Goal: Find specific page/section: Find specific page/section

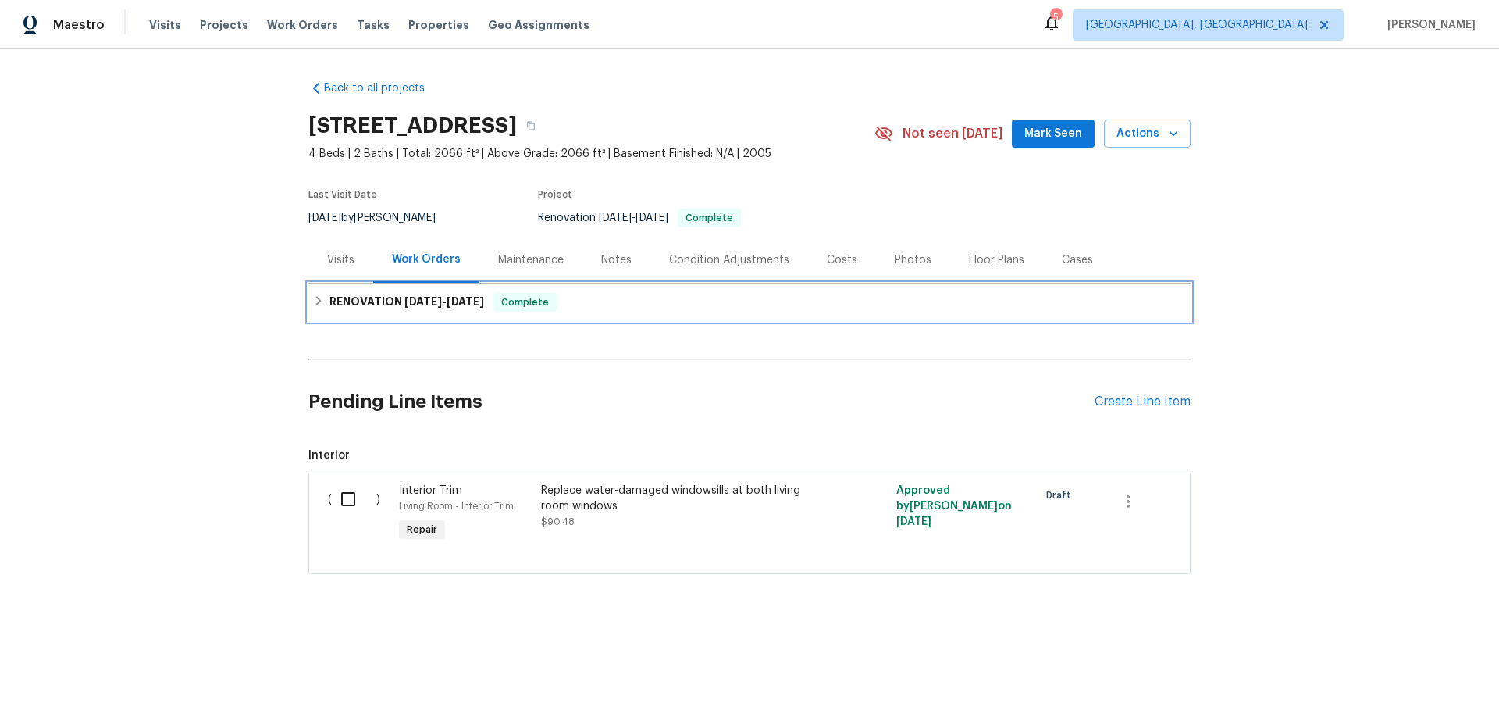
drag, startPoint x: 332, startPoint y: 305, endPoint x: 275, endPoint y: 319, distance: 58.7
click at [331, 304] on h6 "RENOVATION 7/16/25 - 8/12/25" at bounding box center [407, 302] width 155 height 19
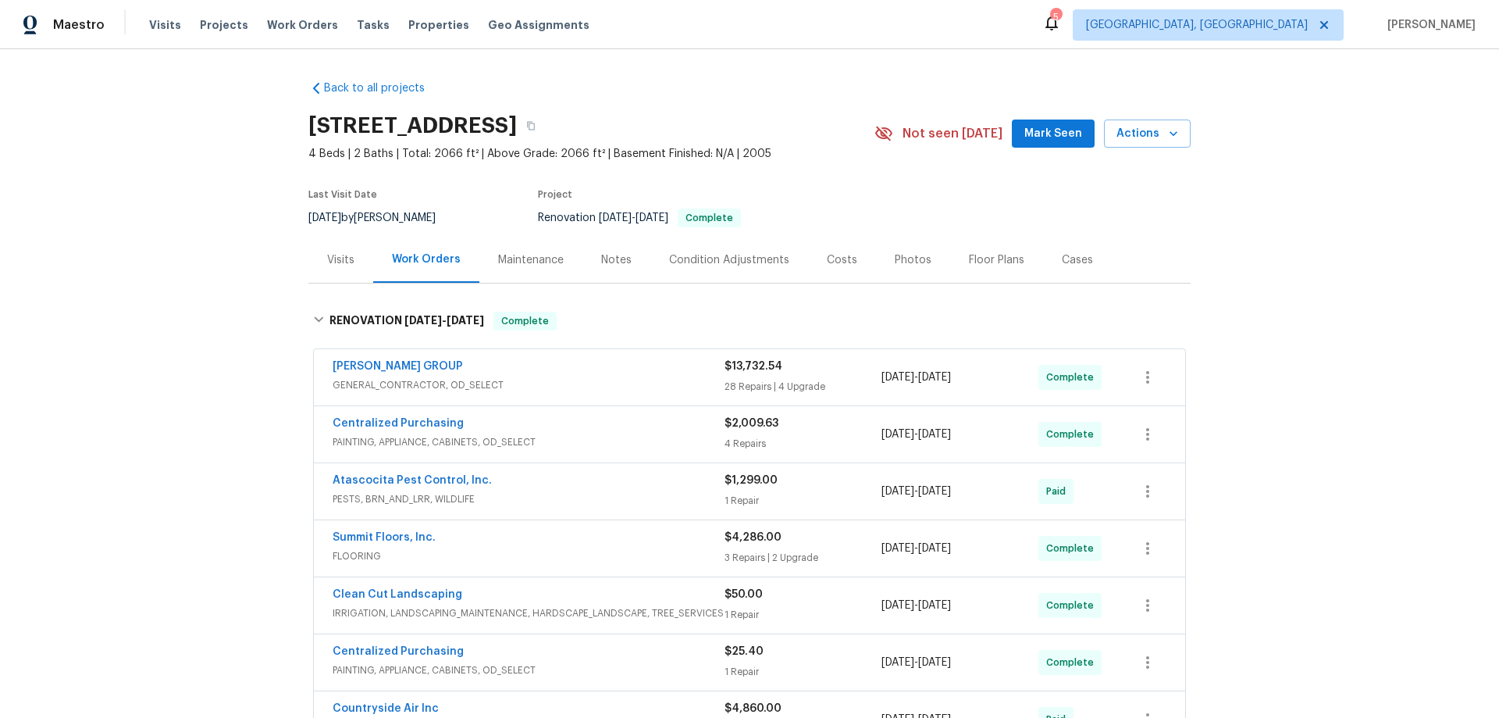
click at [223, 264] on div "Back to all projects 3530 Glowing Horizon Rd, Pasadena, TX 77503 4 Beds | 2 Bat…" at bounding box center [749, 383] width 1499 height 668
click at [198, 333] on div "Back to all projects 3530 Glowing Horizon Rd, Pasadena, TX 77503 4 Beds | 2 Bat…" at bounding box center [749, 383] width 1499 height 668
click at [220, 213] on div "Back to all projects 3530 Glowing Horizon Rd, Pasadena, TX 77503 4 Beds | 2 Bat…" at bounding box center [749, 383] width 1499 height 668
click at [212, 334] on div "Back to all projects 3530 Glowing Horizon Rd, Pasadena, TX 77503 4 Beds | 2 Bat…" at bounding box center [749, 383] width 1499 height 668
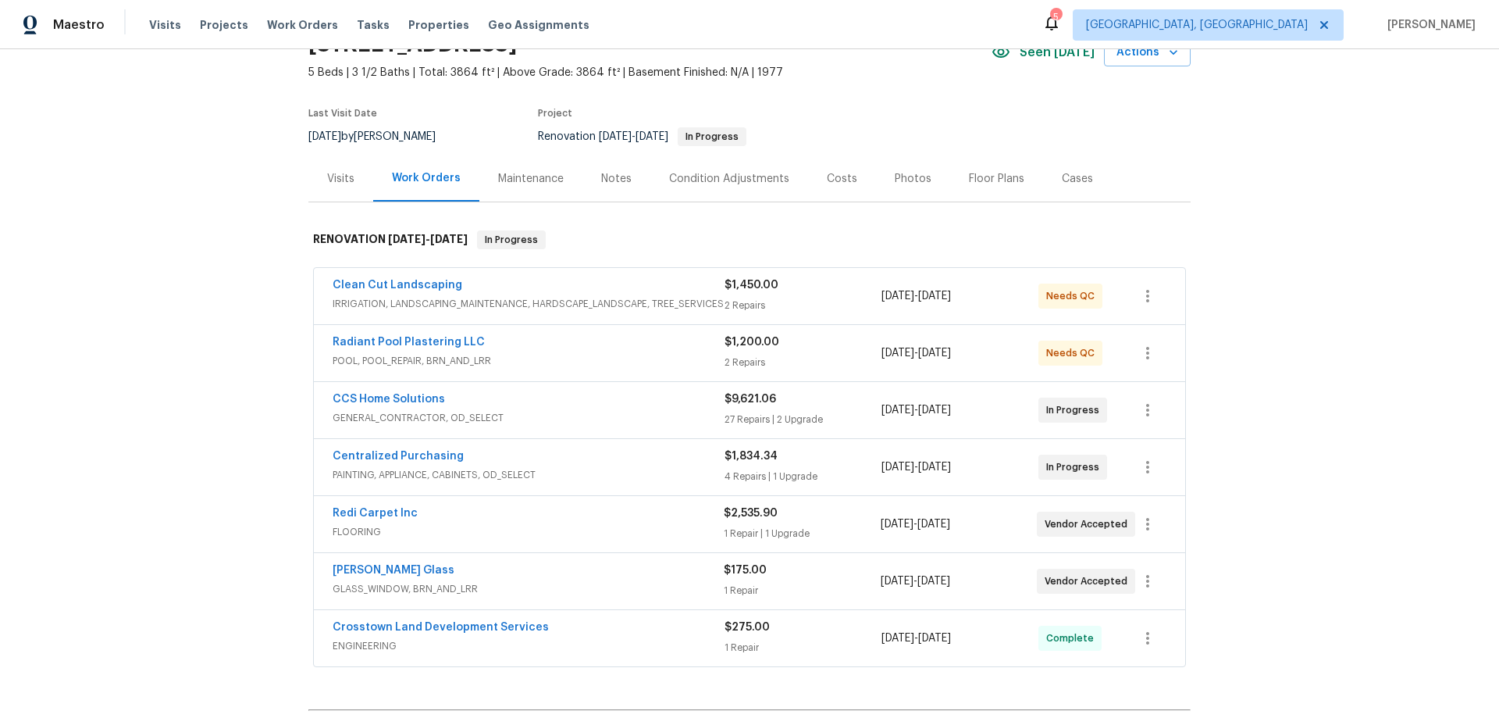
scroll to position [234, 0]
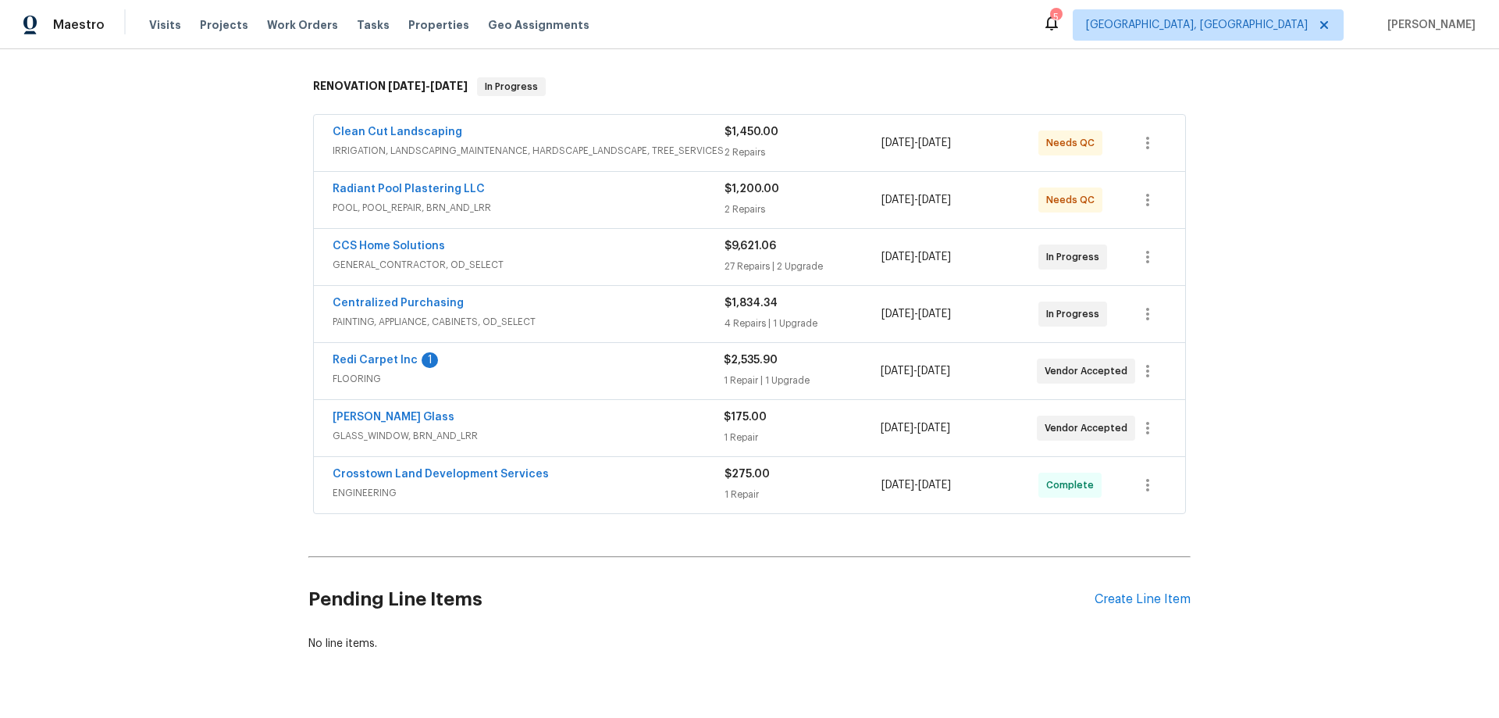
click at [198, 346] on div "Back to all projects 11723 Quail Creek Dr, Houston, TX 77070 5 Beds | 3 1/2 Bat…" at bounding box center [749, 383] width 1499 height 668
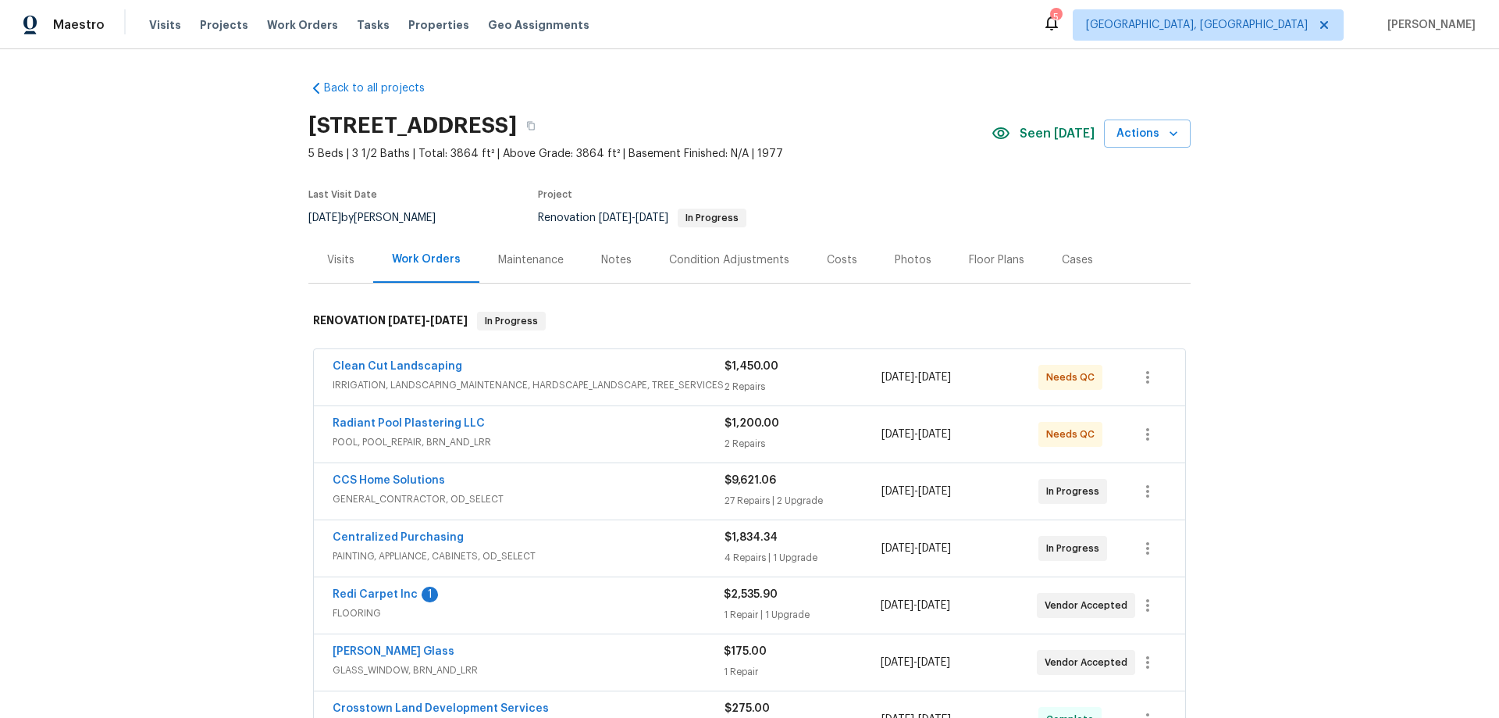
click at [198, 346] on div "Back to all projects 11723 Quail Creek Dr, Houston, TX 77070 5 Beds | 3 1/2 Bat…" at bounding box center [749, 383] width 1499 height 668
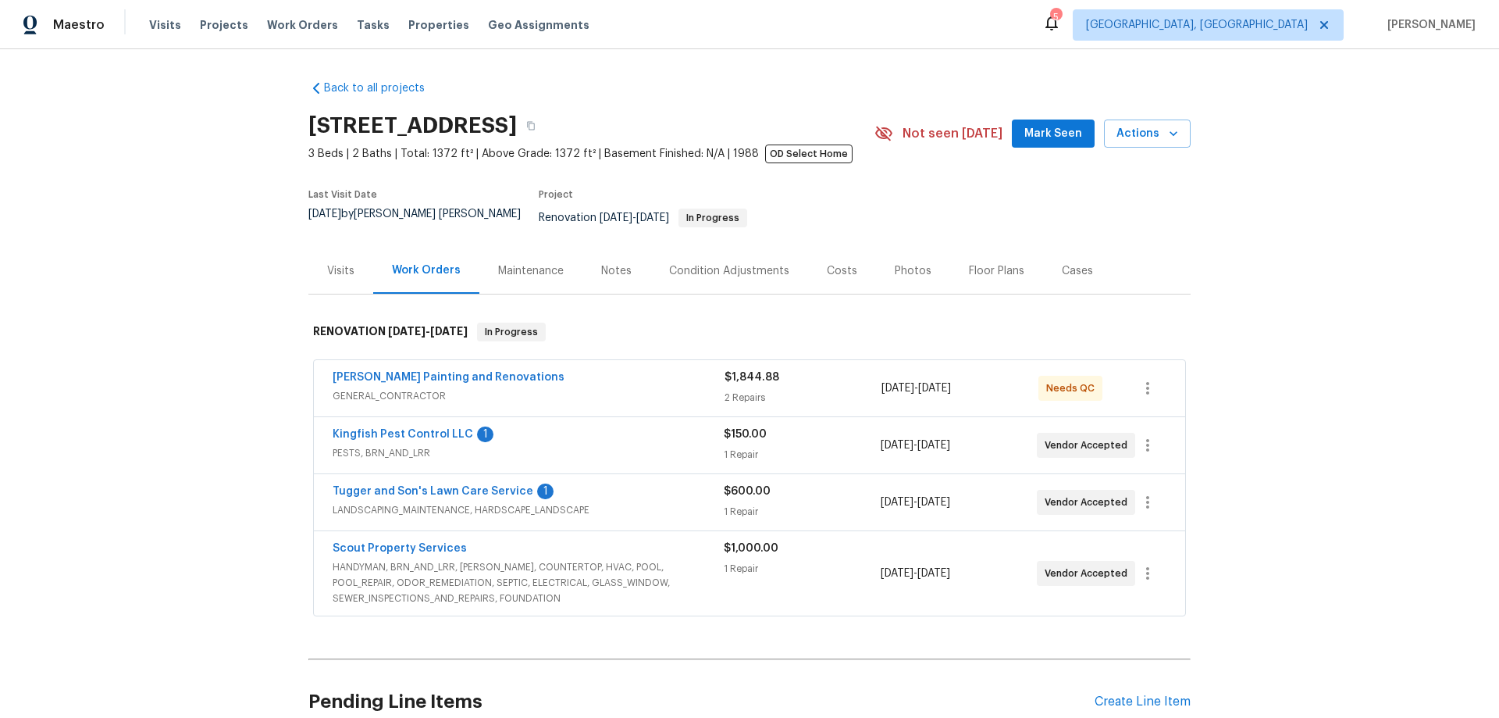
click at [191, 394] on div "Back to all projects [STREET_ADDRESS] 3 Beds | 2 Baths | Total: 1372 ft² | Abov…" at bounding box center [749, 383] width 1499 height 668
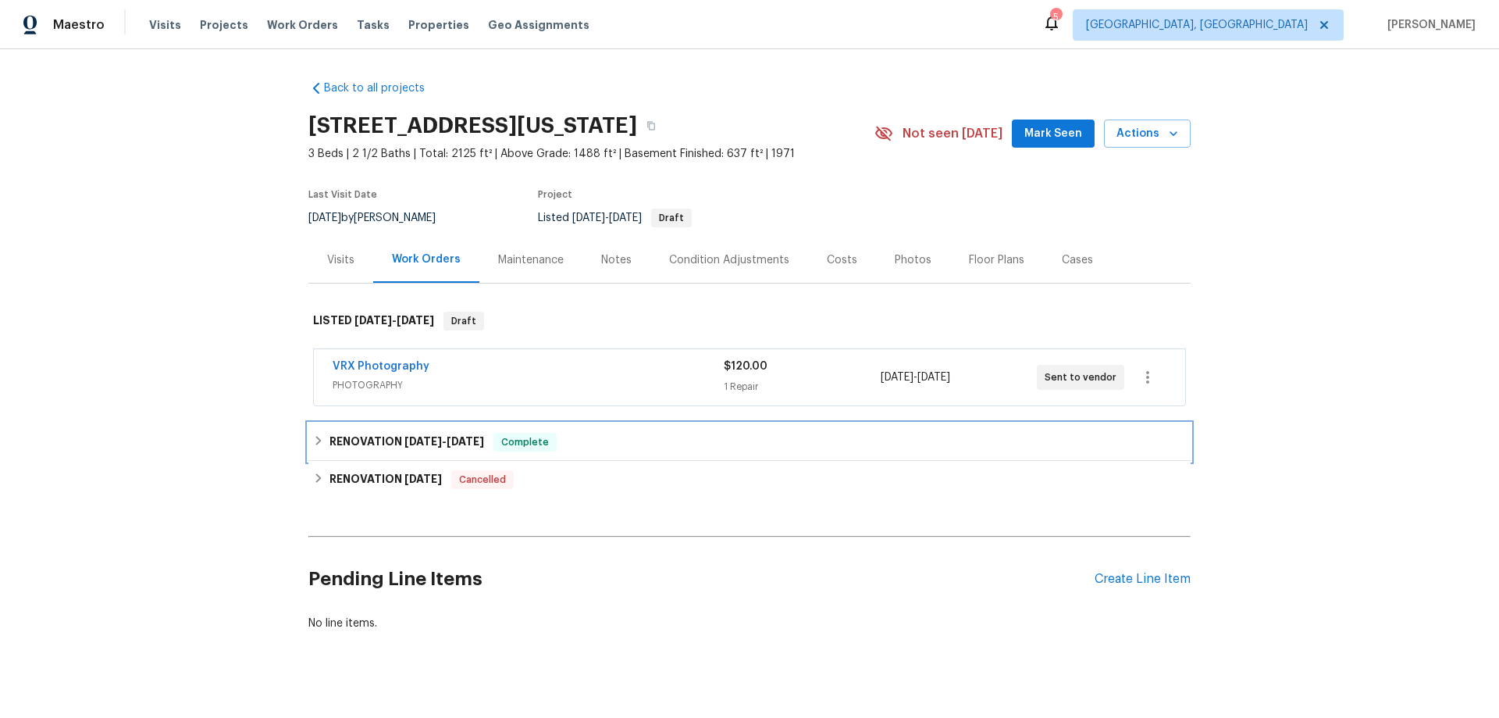
drag, startPoint x: 393, startPoint y: 432, endPoint x: 380, endPoint y: 476, distance: 45.5
click at [393, 433] on div "RENOVATION 6/27/25 - 8/15/25 Complete" at bounding box center [749, 441] width 882 height 37
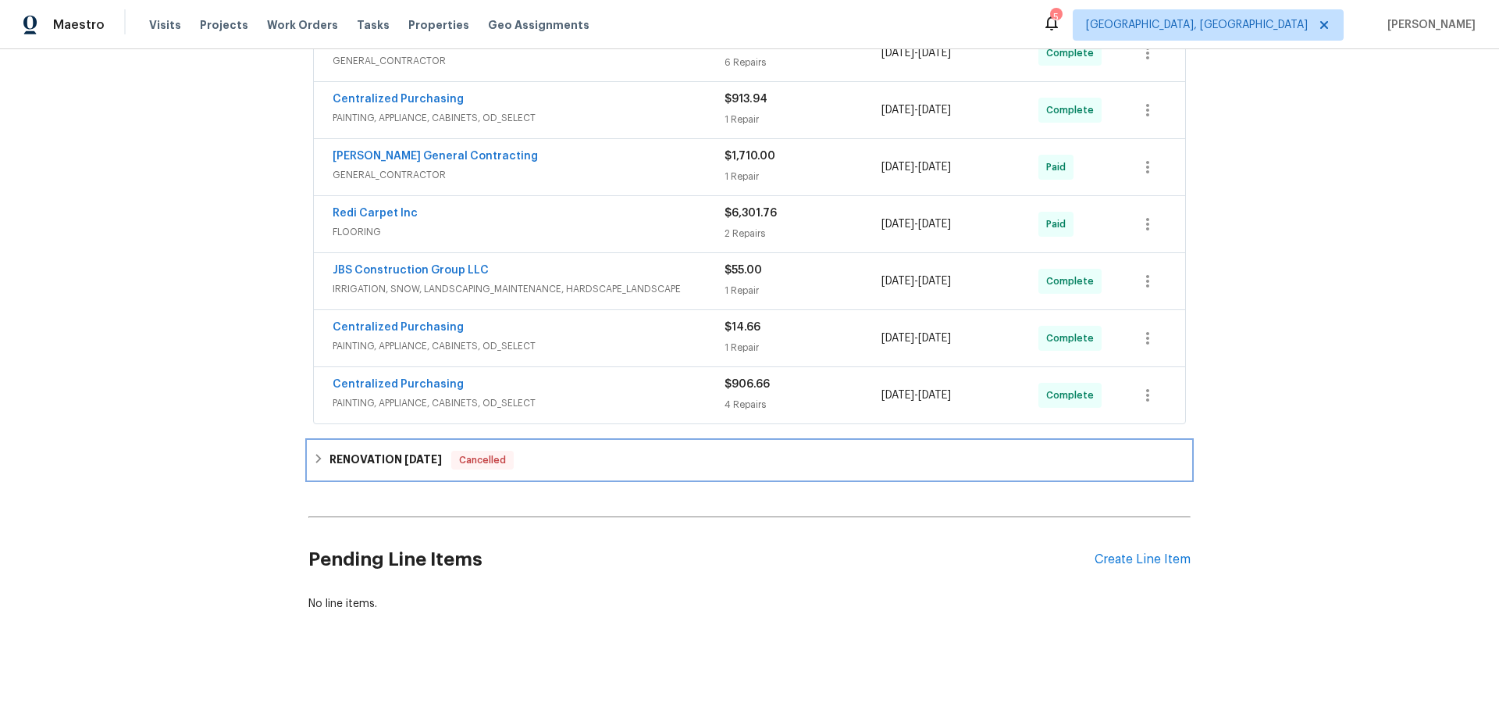
click at [345, 451] on h6 "RENOVATION 4/7/25" at bounding box center [386, 460] width 112 height 19
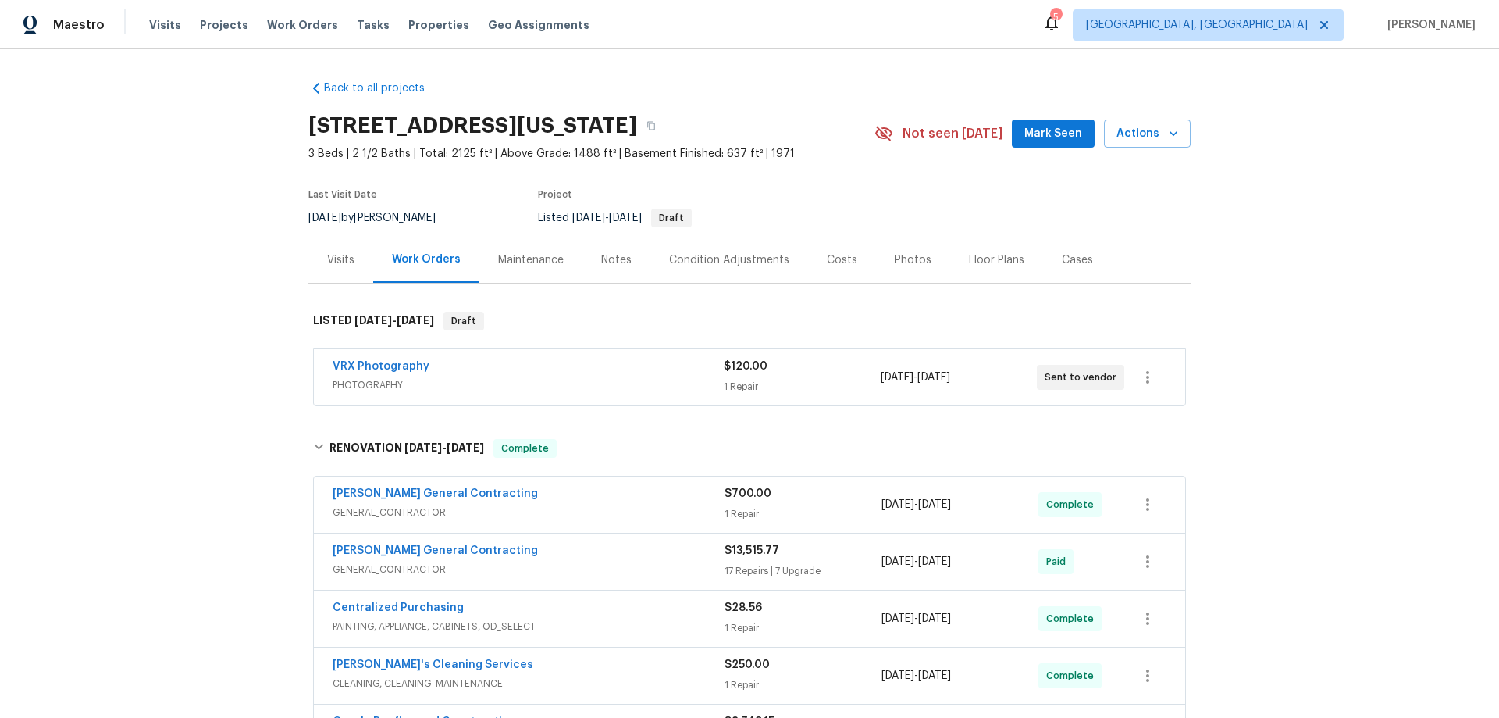
click at [200, 326] on div "Back to all projects 6700 NW 50th St, Kansas City, MO 64151 3 Beds | 2 1/2 Bath…" at bounding box center [749, 383] width 1499 height 668
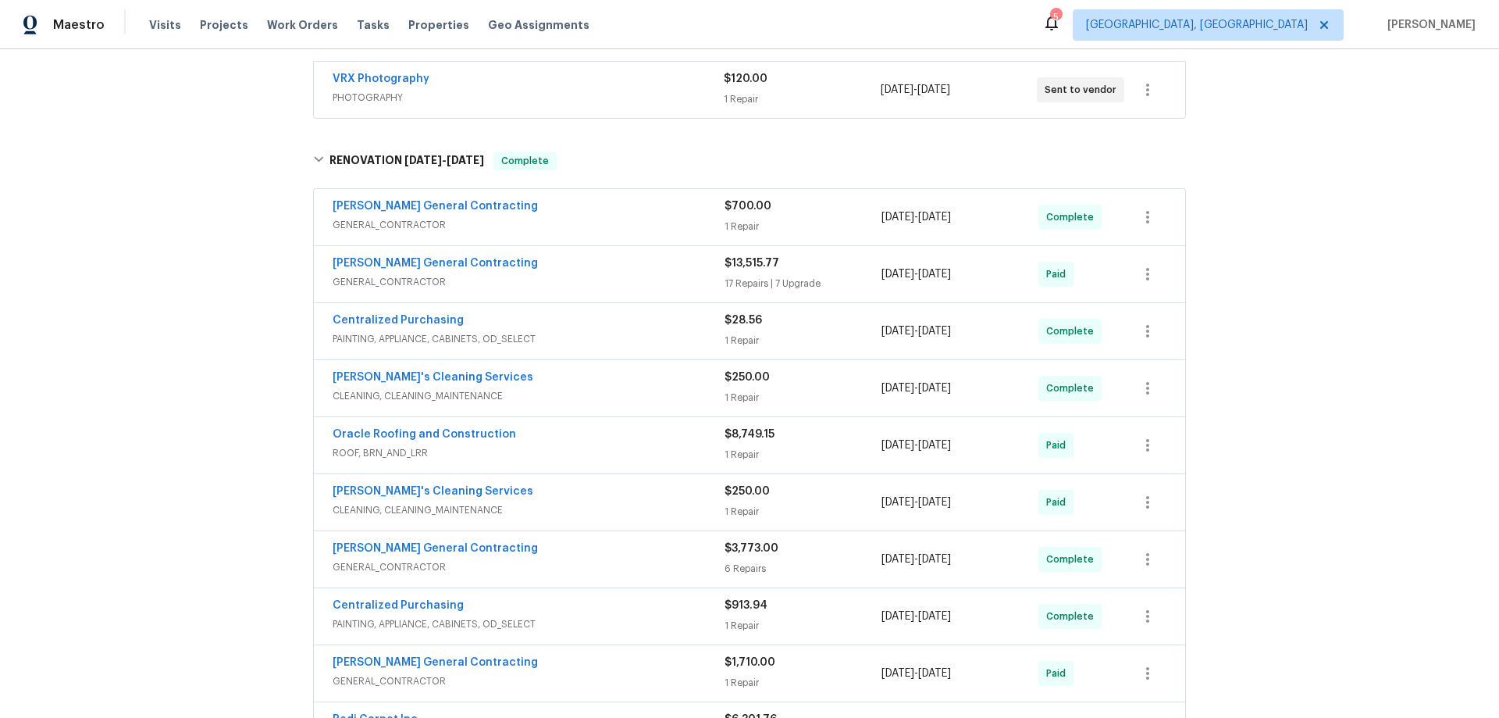
scroll to position [705, 0]
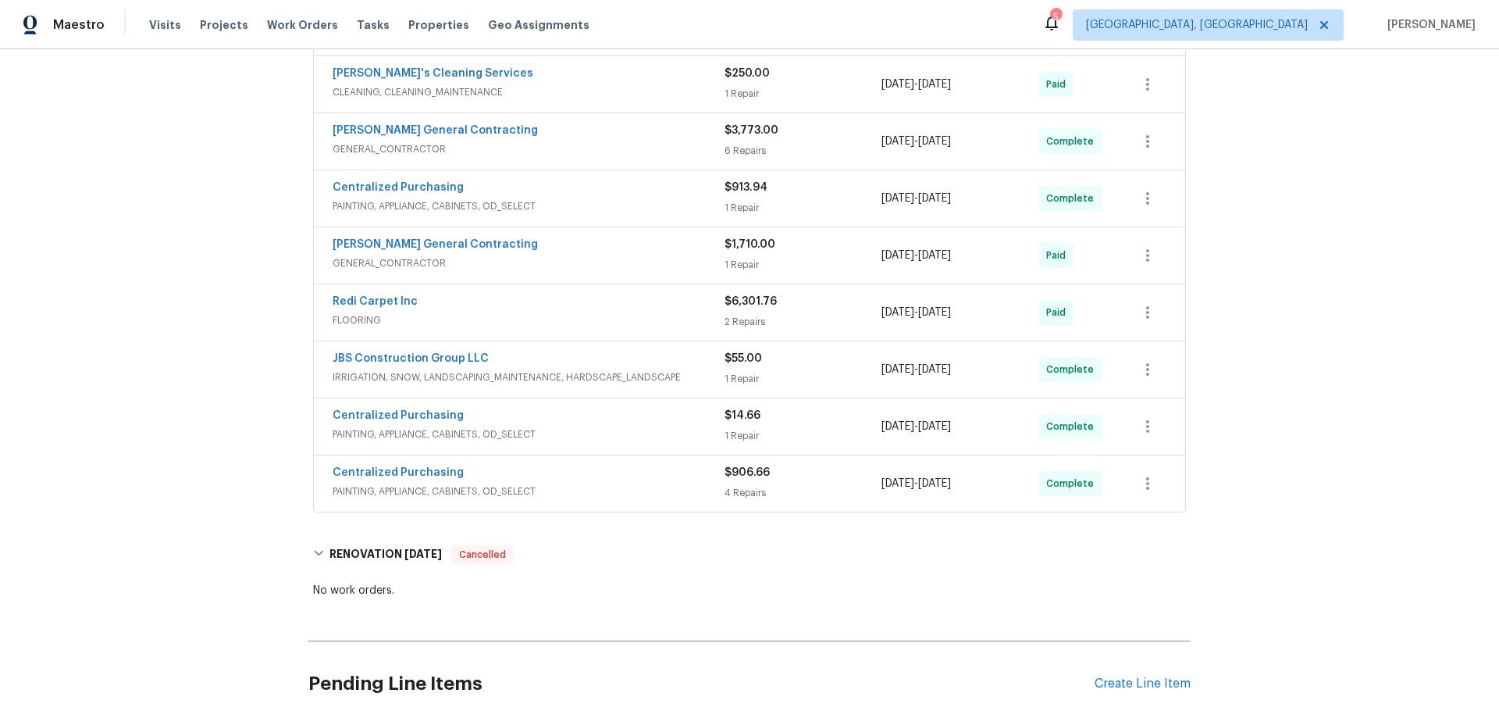
click at [180, 288] on div "Back to all projects 6700 NW 50th St, Kansas City, MO 64151 3 Beds | 2 1/2 Bath…" at bounding box center [749, 383] width 1499 height 668
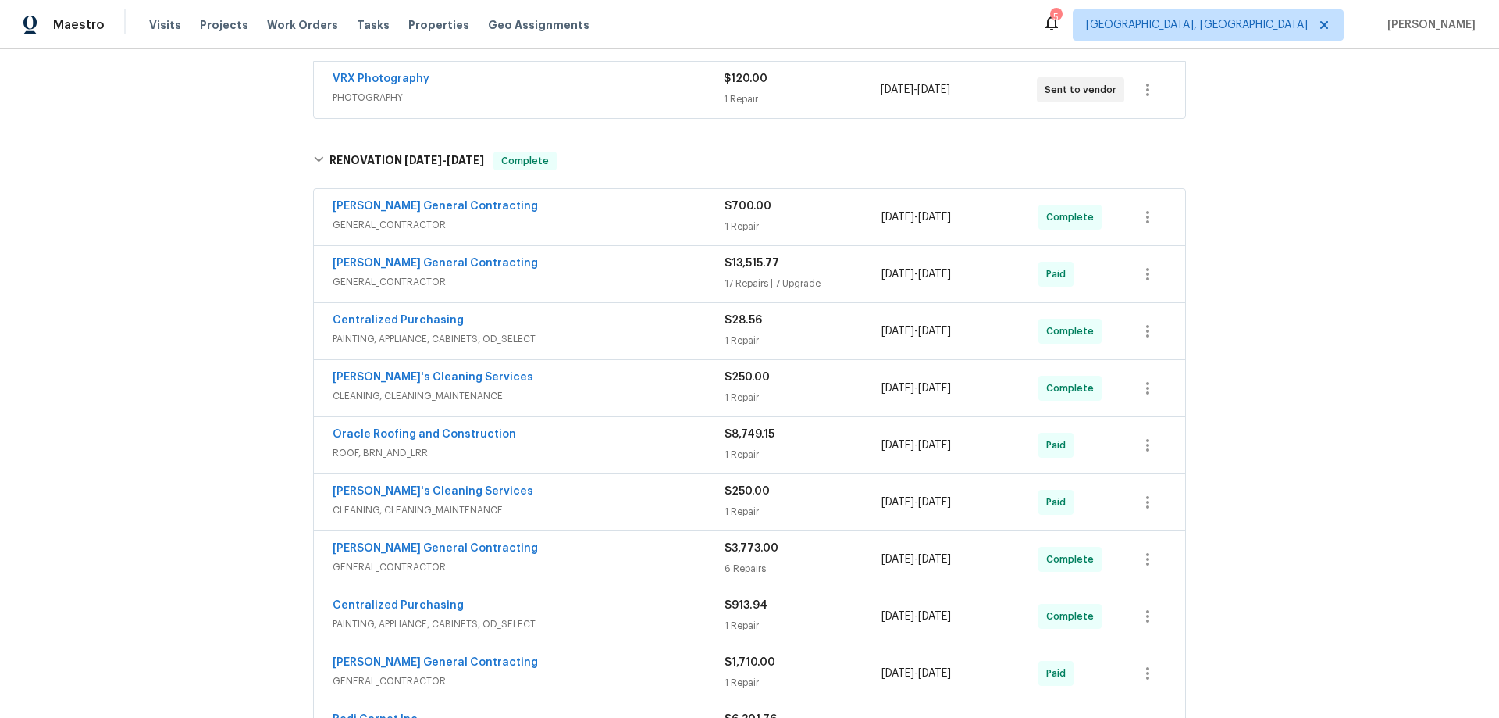
click at [183, 273] on div "Back to all projects 6700 NW 50th St, Kansas City, MO 64151 3 Beds | 2 1/2 Bath…" at bounding box center [749, 383] width 1499 height 668
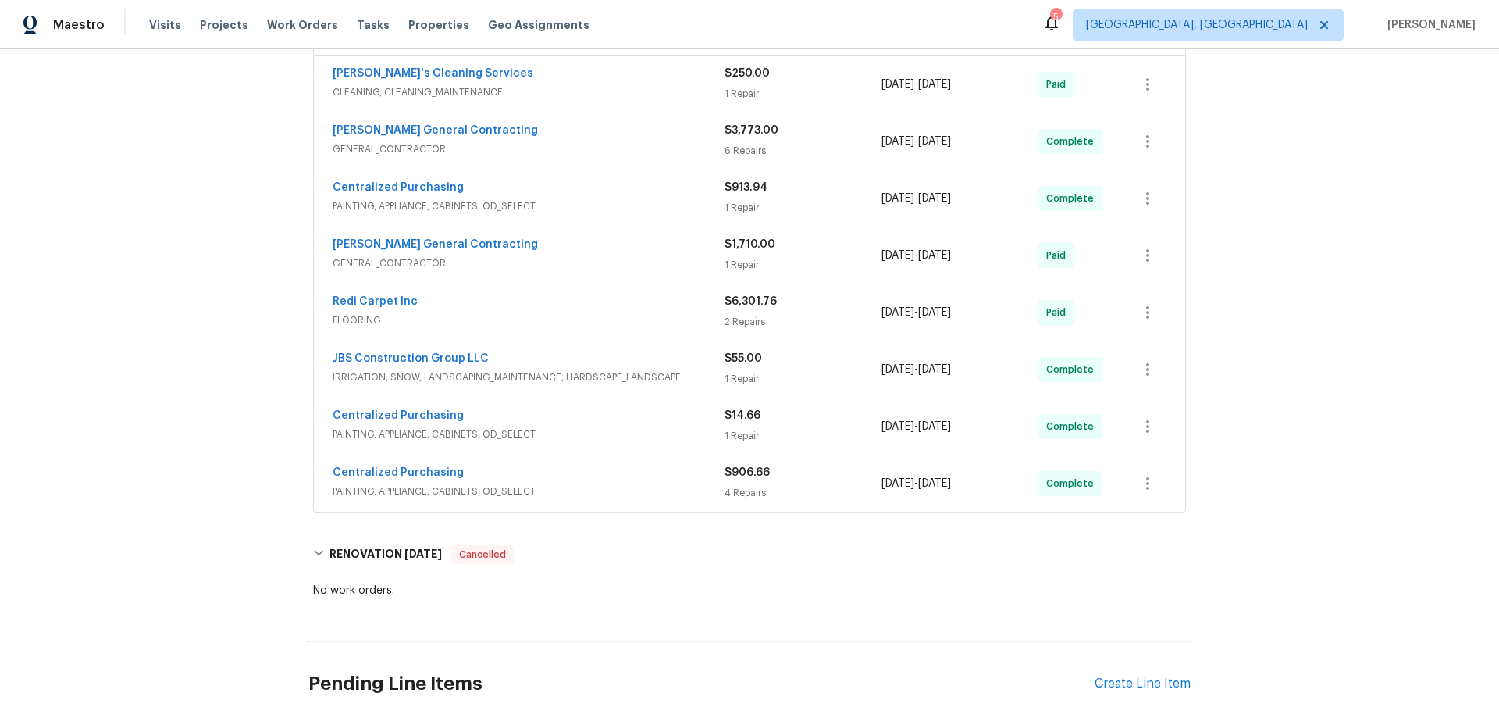
click at [198, 269] on div "Back to all projects 6700 NW 50th St, Kansas City, MO 64151 3 Beds | 2 1/2 Bath…" at bounding box center [749, 383] width 1499 height 668
click at [215, 223] on div "Back to all projects 6700 NW 50th St, Kansas City, MO 64151 3 Beds | 2 1/2 Bath…" at bounding box center [749, 383] width 1499 height 668
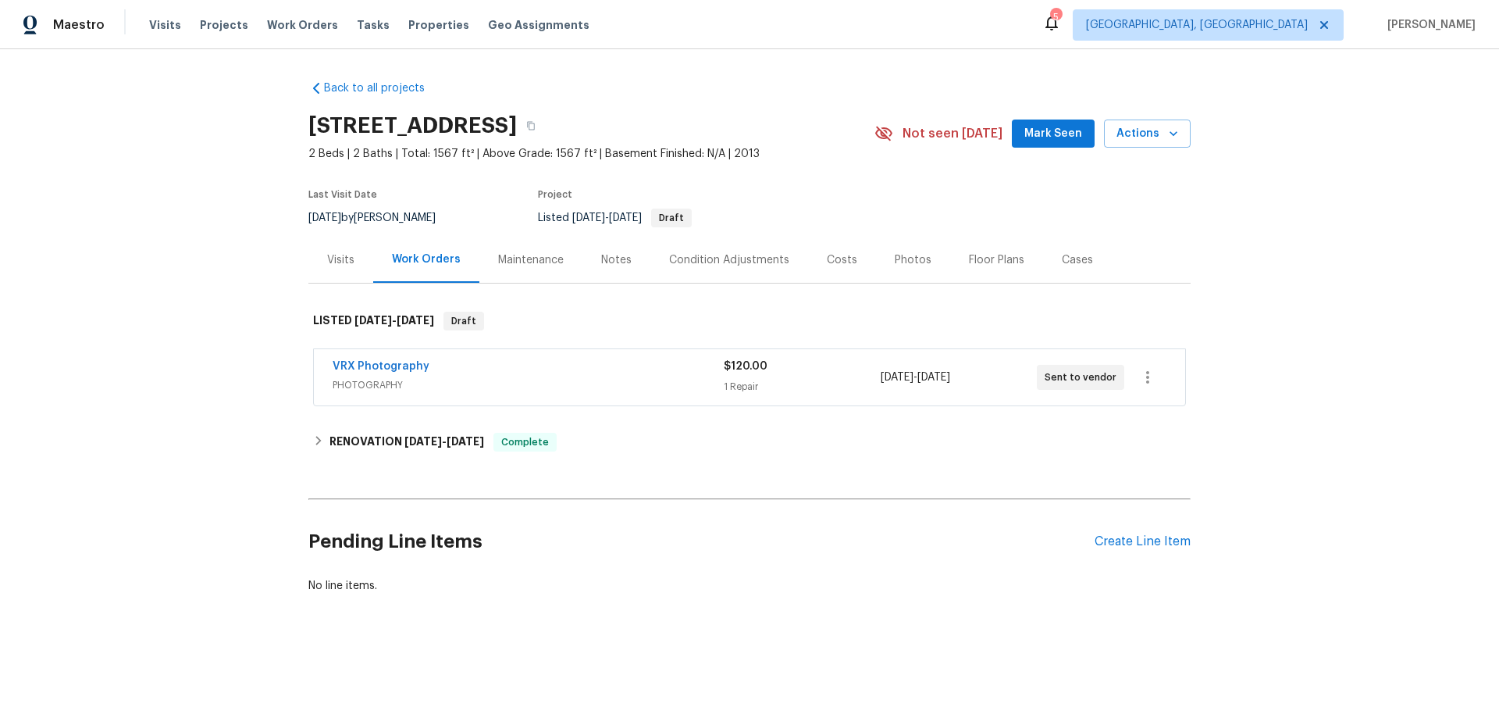
click at [333, 256] on div "Visits" at bounding box center [340, 260] width 27 height 16
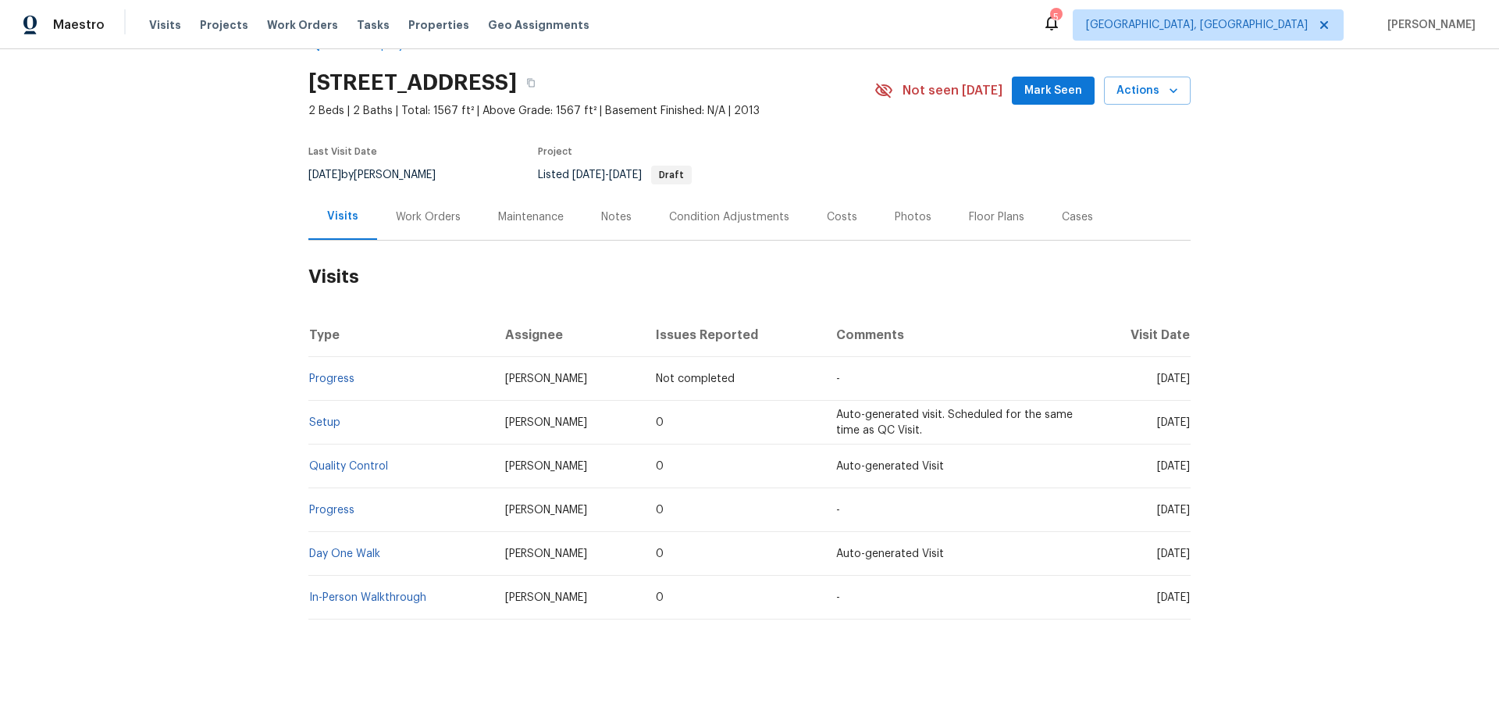
scroll to position [62, 0]
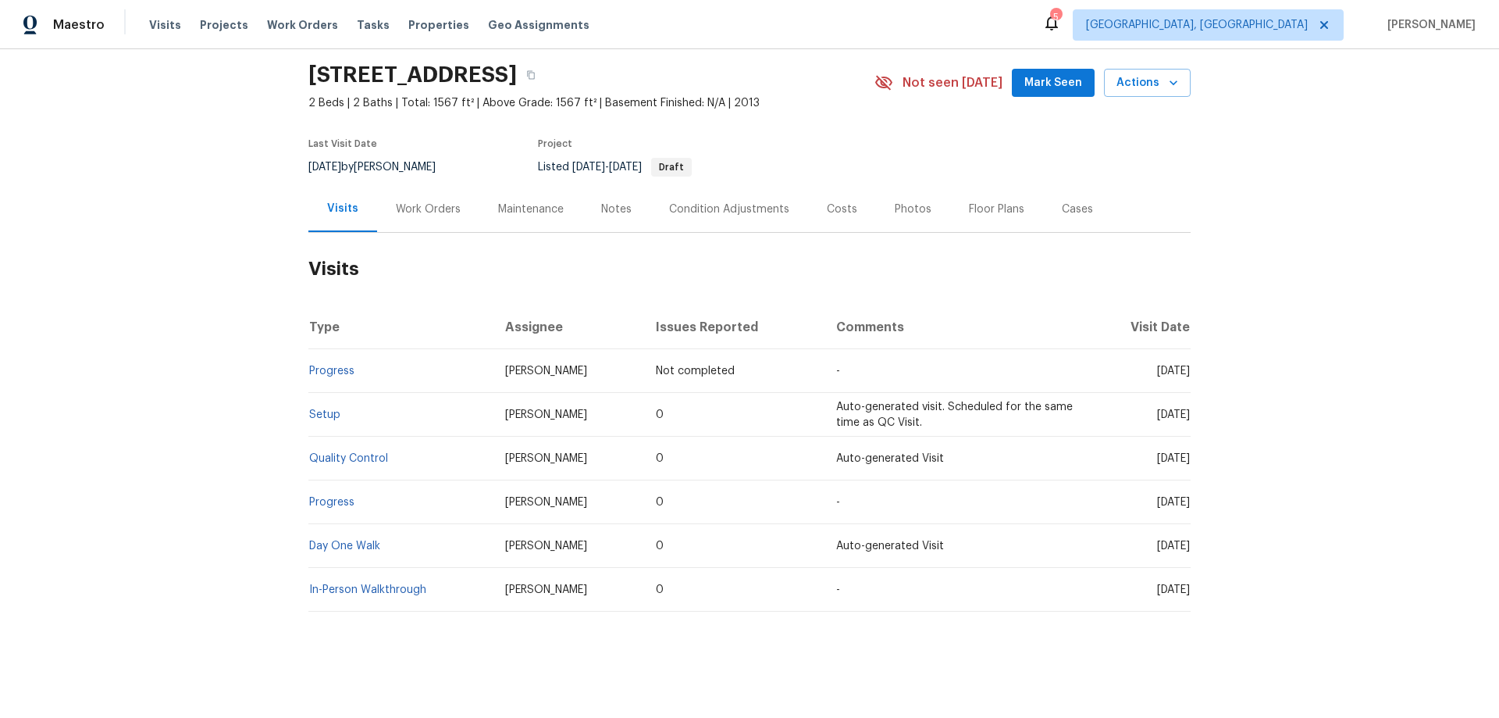
click at [405, 187] on div "Work Orders" at bounding box center [428, 209] width 102 height 46
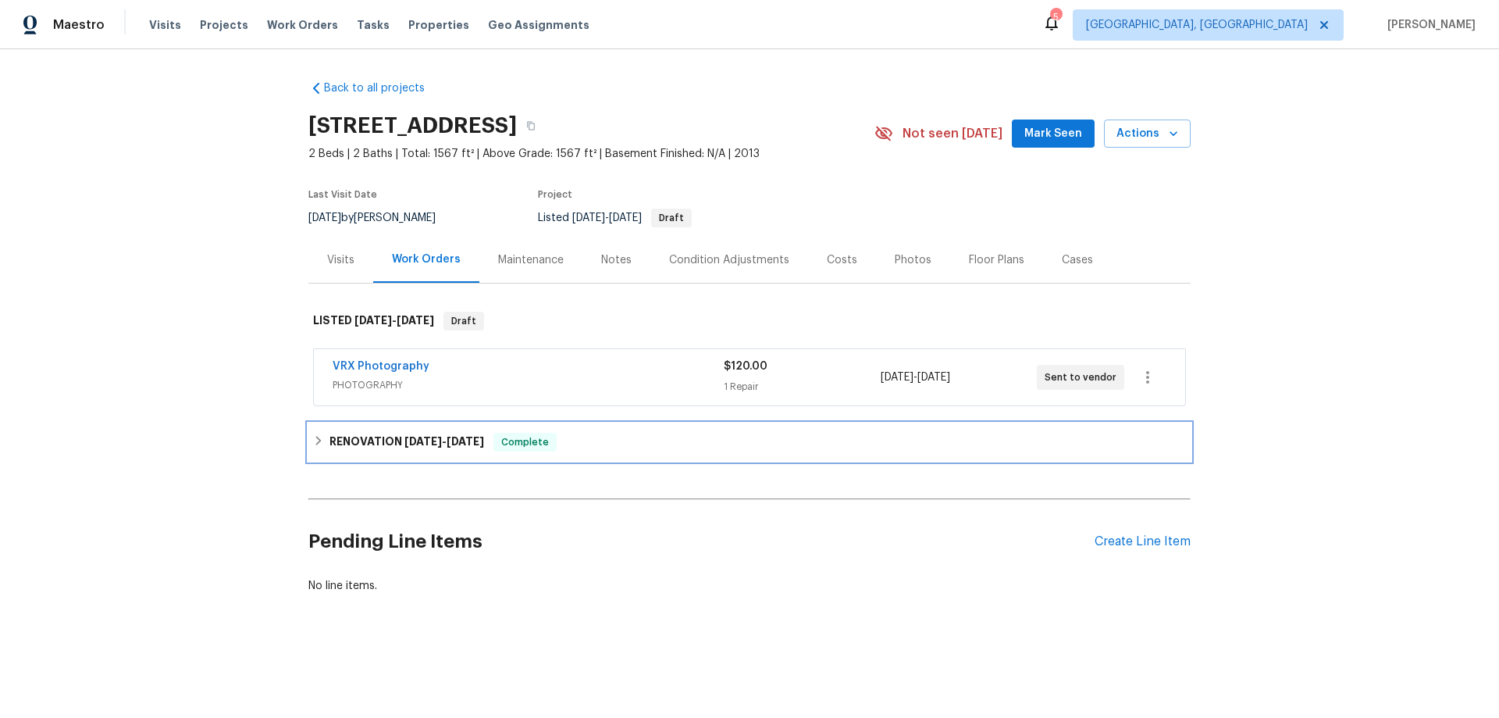
click at [360, 447] on h6 "RENOVATION [DATE] - [DATE]" at bounding box center [407, 442] width 155 height 19
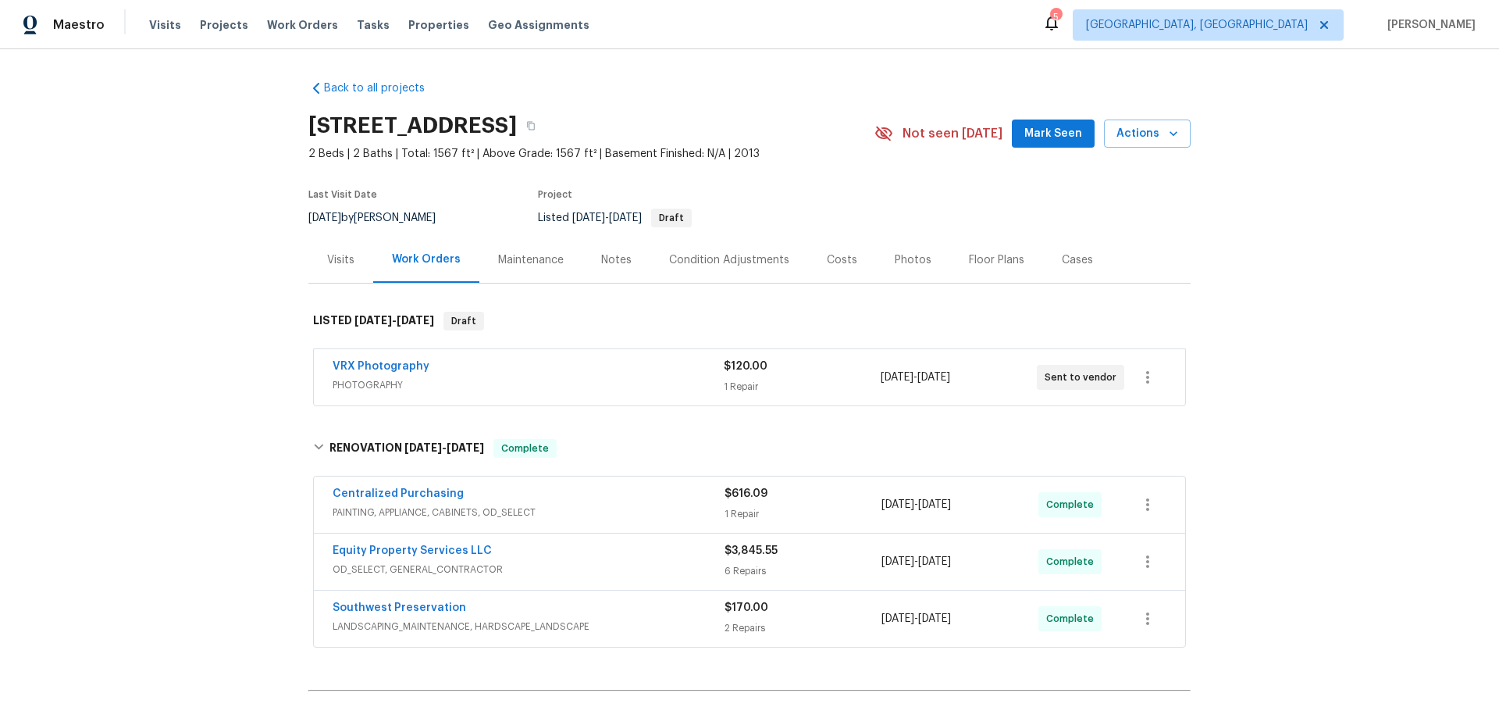
click at [241, 323] on div "Back to all projects [STREET_ADDRESS] 2 Beds | 2 Baths | Total: 1567 ft² | Abov…" at bounding box center [749, 383] width 1499 height 668
click at [201, 350] on div "Back to all projects [STREET_ADDRESS] 2 Beds | 2 Baths | Total: 1567 ft² | Abov…" at bounding box center [749, 383] width 1499 height 668
click at [179, 248] on div "Back to all projects [STREET_ADDRESS] 2 Beds | 2 Baths | Total: 1567 ft² | Abov…" at bounding box center [749, 383] width 1499 height 668
click at [201, 375] on div "Back to all projects [STREET_ADDRESS] 2 Beds | 2 Baths | Total: 1567 ft² | Abov…" at bounding box center [749, 383] width 1499 height 668
click at [83, 354] on div "Back to all projects 1851 W Fetlock Trl, Phoenix, AZ 85085 2 Beds | 2 Baths | T…" at bounding box center [749, 383] width 1499 height 668
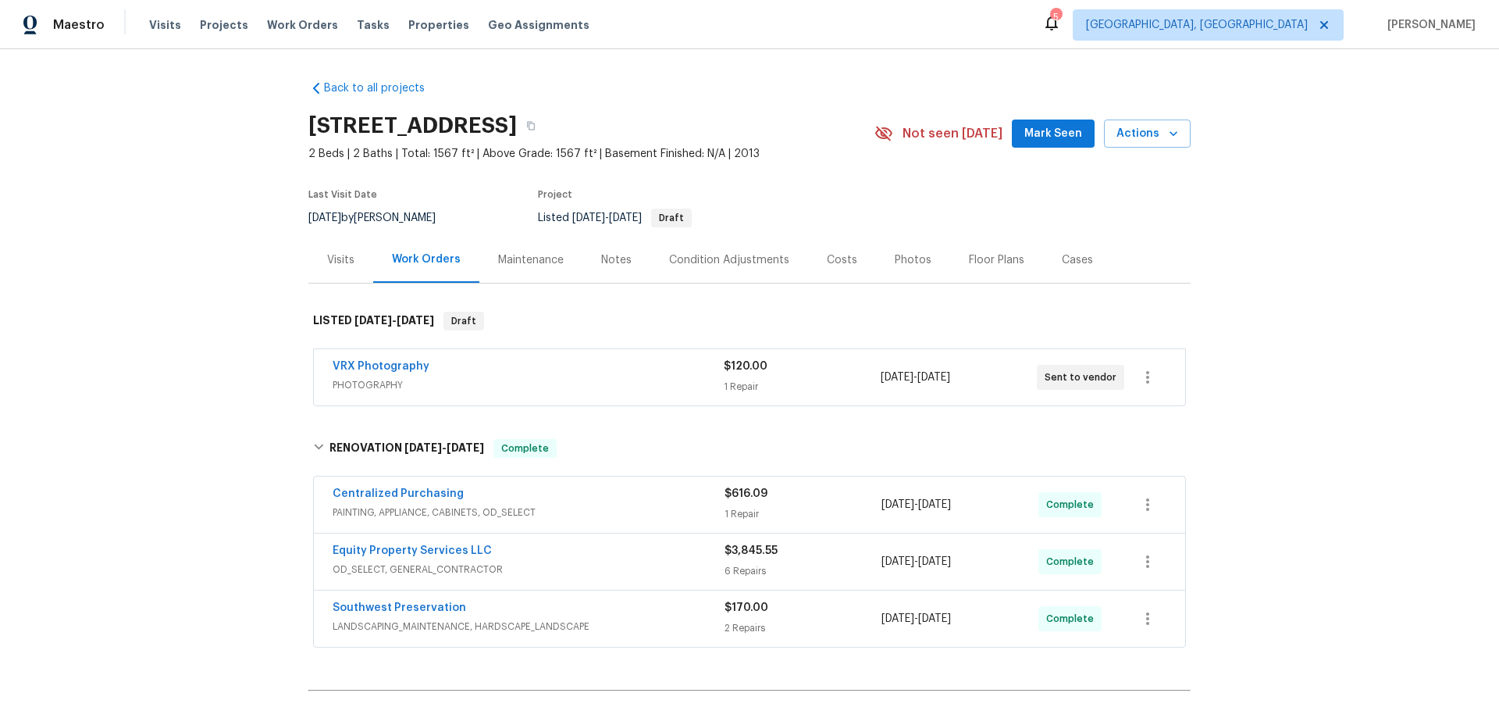
click at [223, 304] on div "Back to all projects 1851 W Fetlock Trl, Phoenix, AZ 85085 2 Beds | 2 Baths | T…" at bounding box center [749, 383] width 1499 height 668
click at [123, 394] on div "Back to all projects 1851 W Fetlock Trl, Phoenix, AZ 85085 2 Beds | 2 Baths | T…" at bounding box center [749, 383] width 1499 height 668
click at [197, 294] on div "Back to all projects 1851 W Fetlock Trl, Phoenix, AZ 85085 2 Beds | 2 Baths | T…" at bounding box center [749, 383] width 1499 height 668
click at [162, 286] on div "Back to all projects 1851 W Fetlock Trl, Phoenix, AZ 85085 2 Beds | 2 Baths | T…" at bounding box center [749, 383] width 1499 height 668
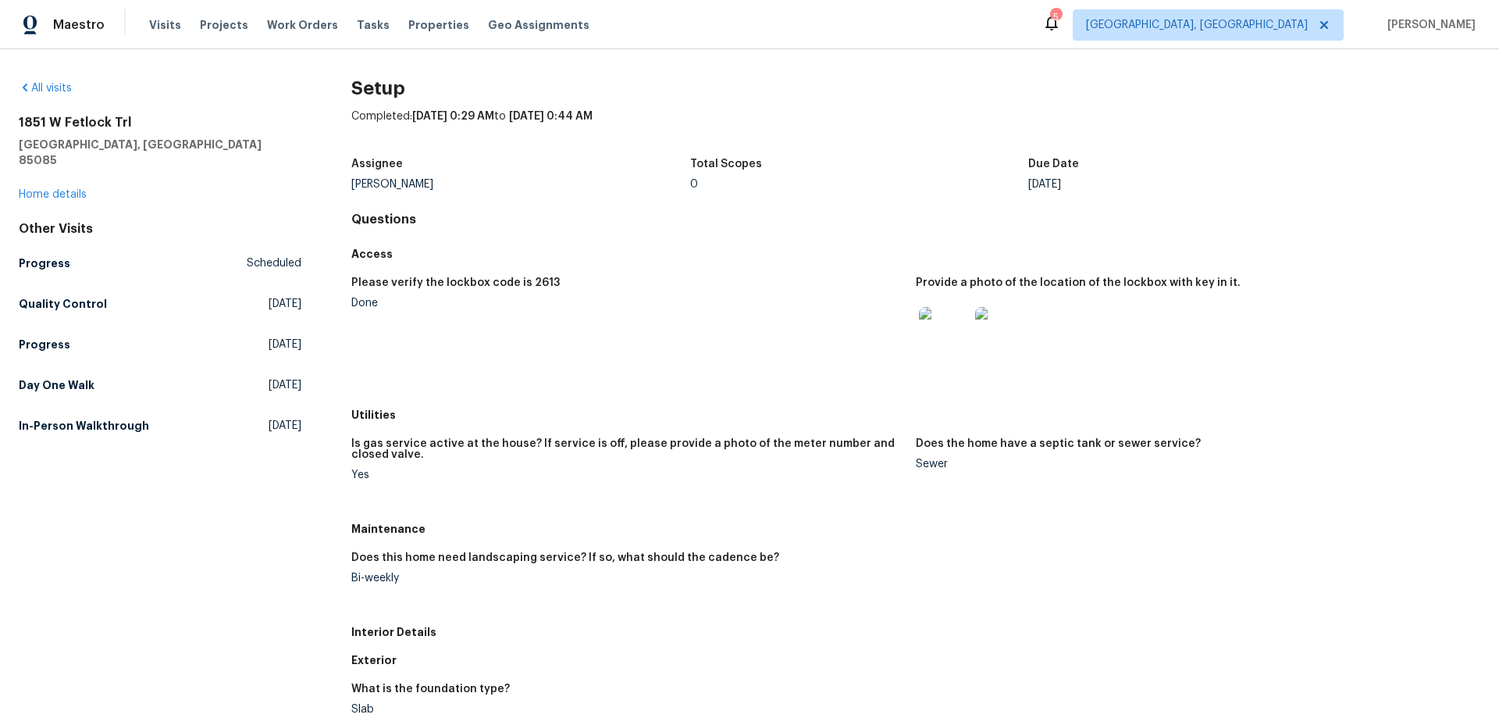
scroll to position [312, 0]
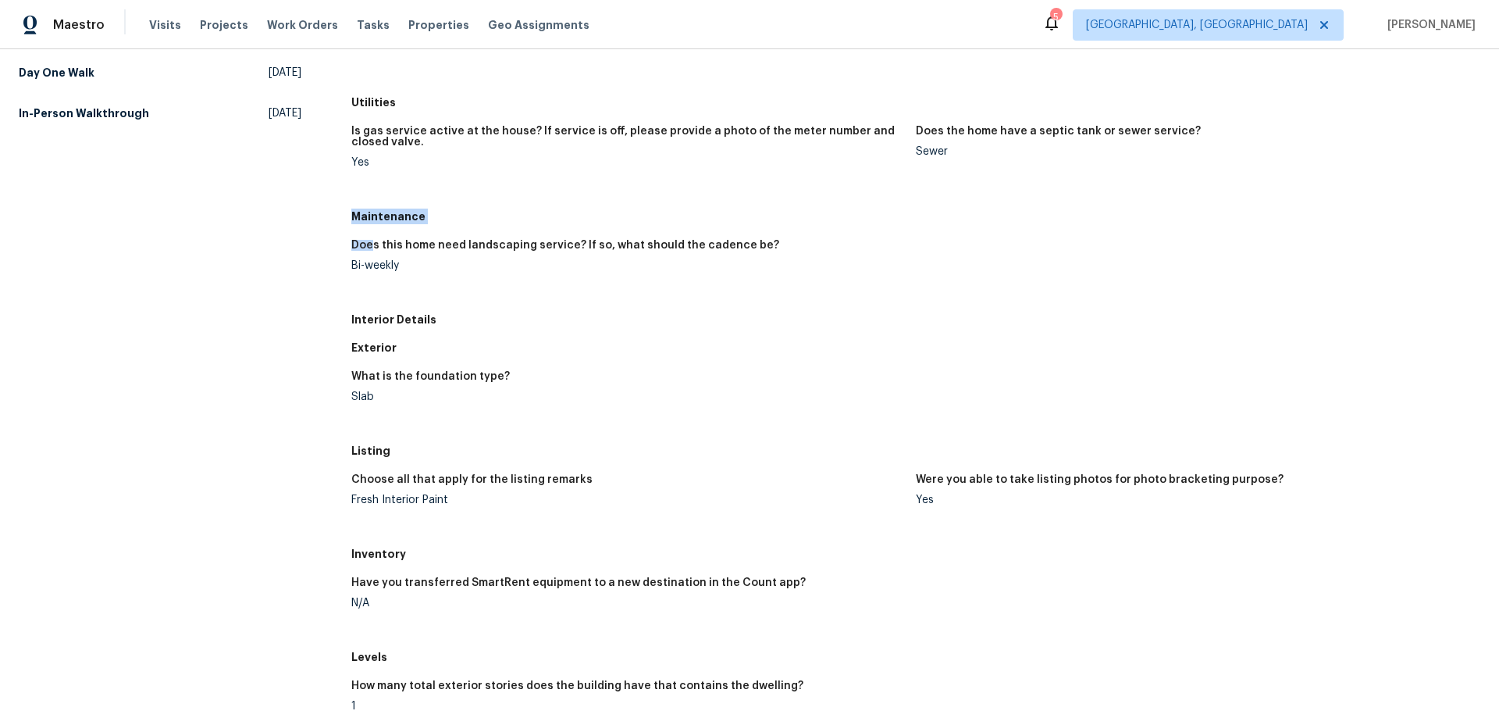
drag, startPoint x: 353, startPoint y: 215, endPoint x: 401, endPoint y: 257, distance: 64.2
click at [375, 233] on div "Maintenance Does this home need landscaping service? If so, what should the cad…" at bounding box center [915, 253] width 1129 height 103
drag, startPoint x: 453, startPoint y: 292, endPoint x: 371, endPoint y: 257, distance: 89.2
click at [453, 287] on figure "Does this home need landscaping service? If so, what should the cadence be? Bi-…" at bounding box center [633, 268] width 565 height 56
drag, startPoint x: 351, startPoint y: 214, endPoint x: 419, endPoint y: 270, distance: 88.8
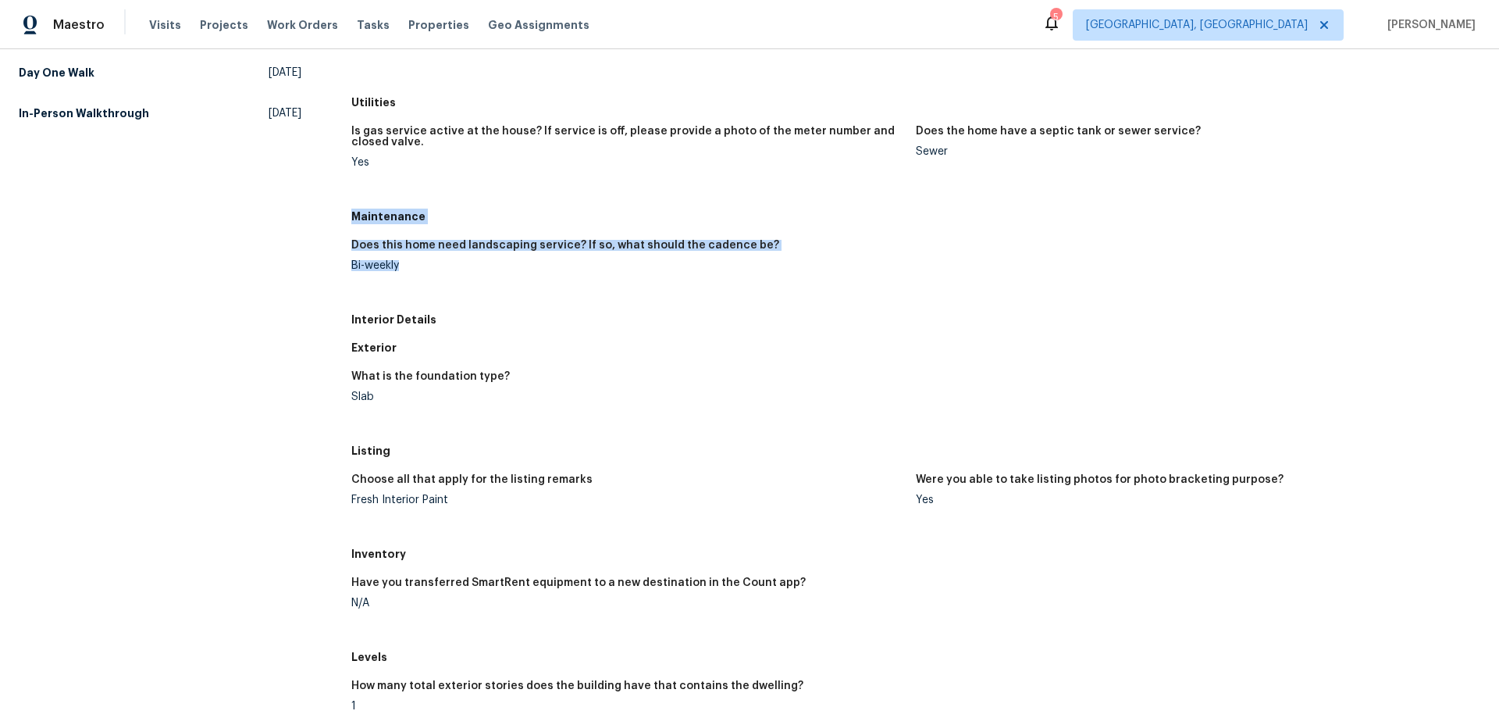
click at [419, 270] on div "Maintenance Does this home need landscaping service? If so, what should the cad…" at bounding box center [915, 253] width 1129 height 103
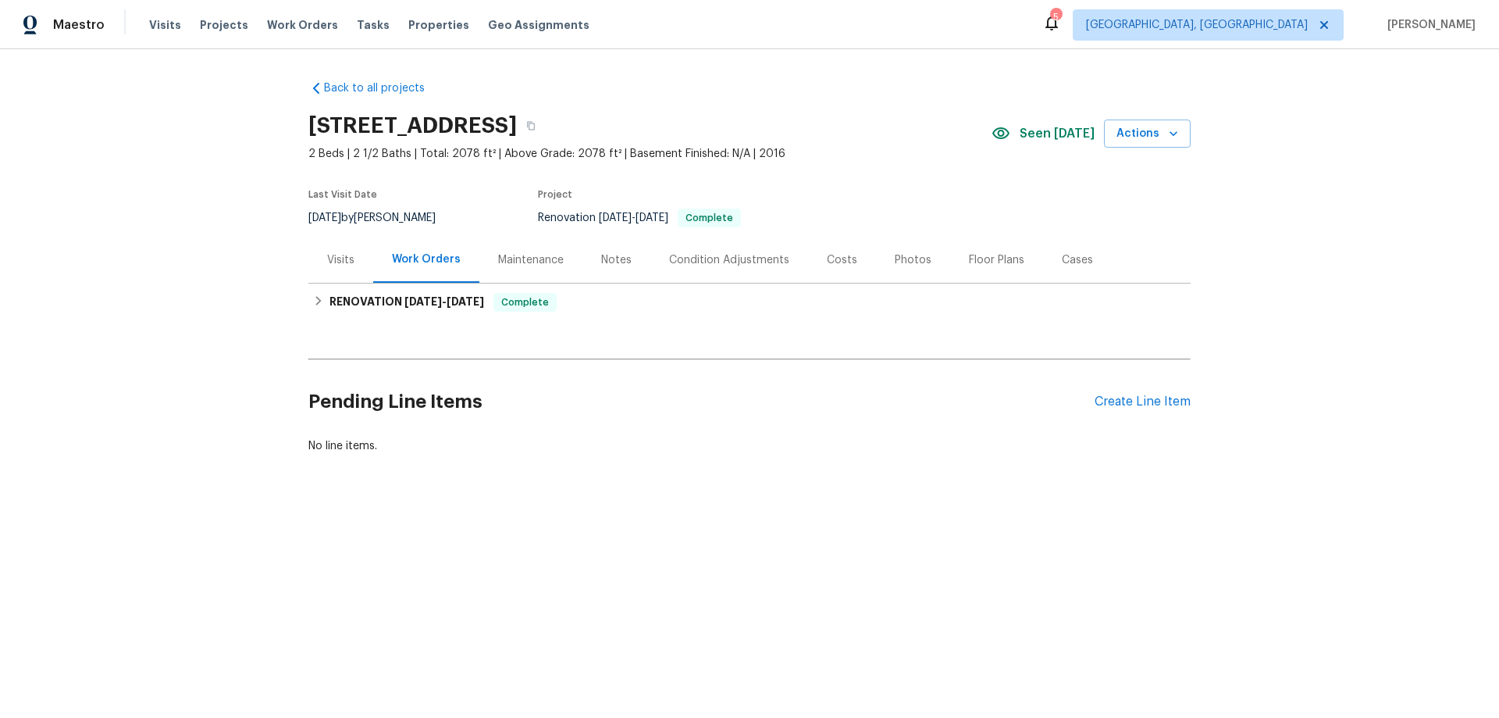
click at [347, 269] on div "Visits" at bounding box center [340, 260] width 65 height 46
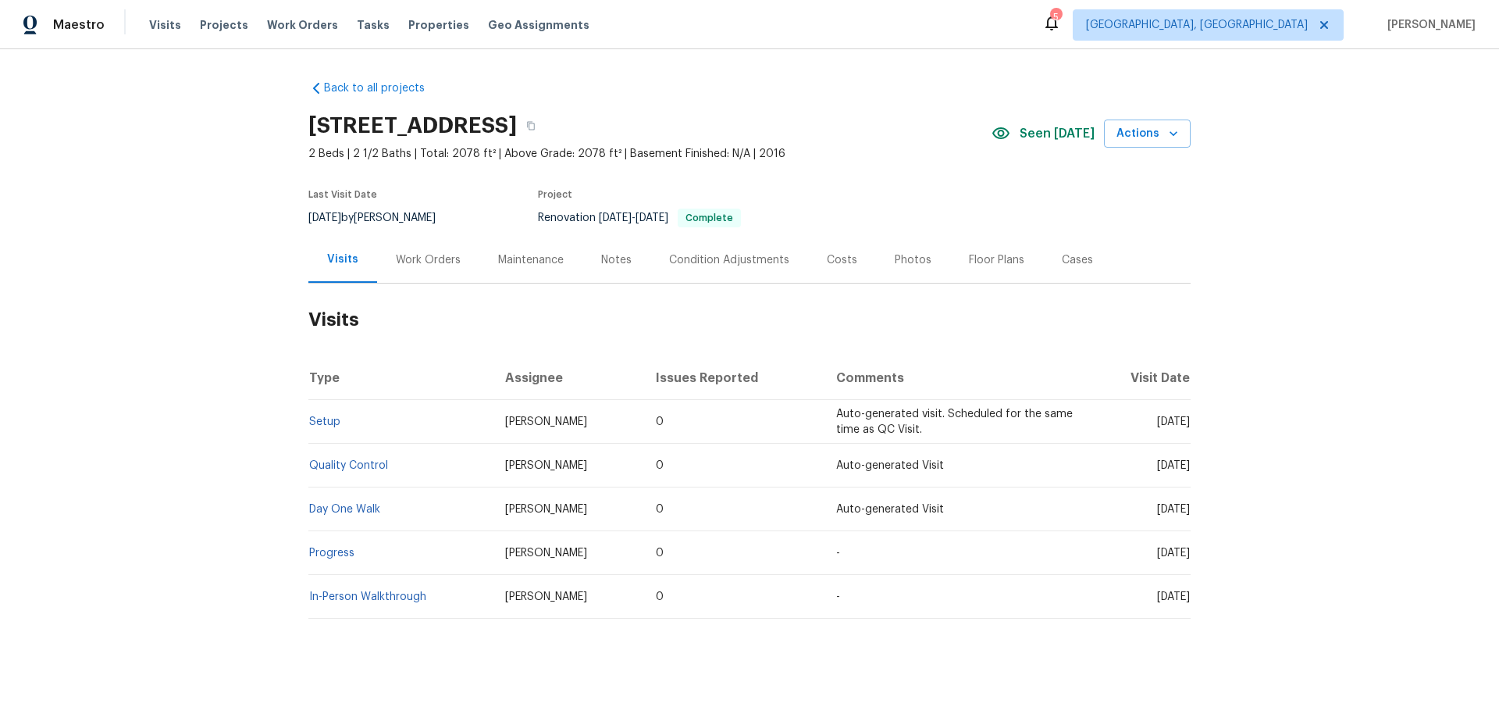
click at [440, 237] on div "Work Orders" at bounding box center [428, 260] width 102 height 46
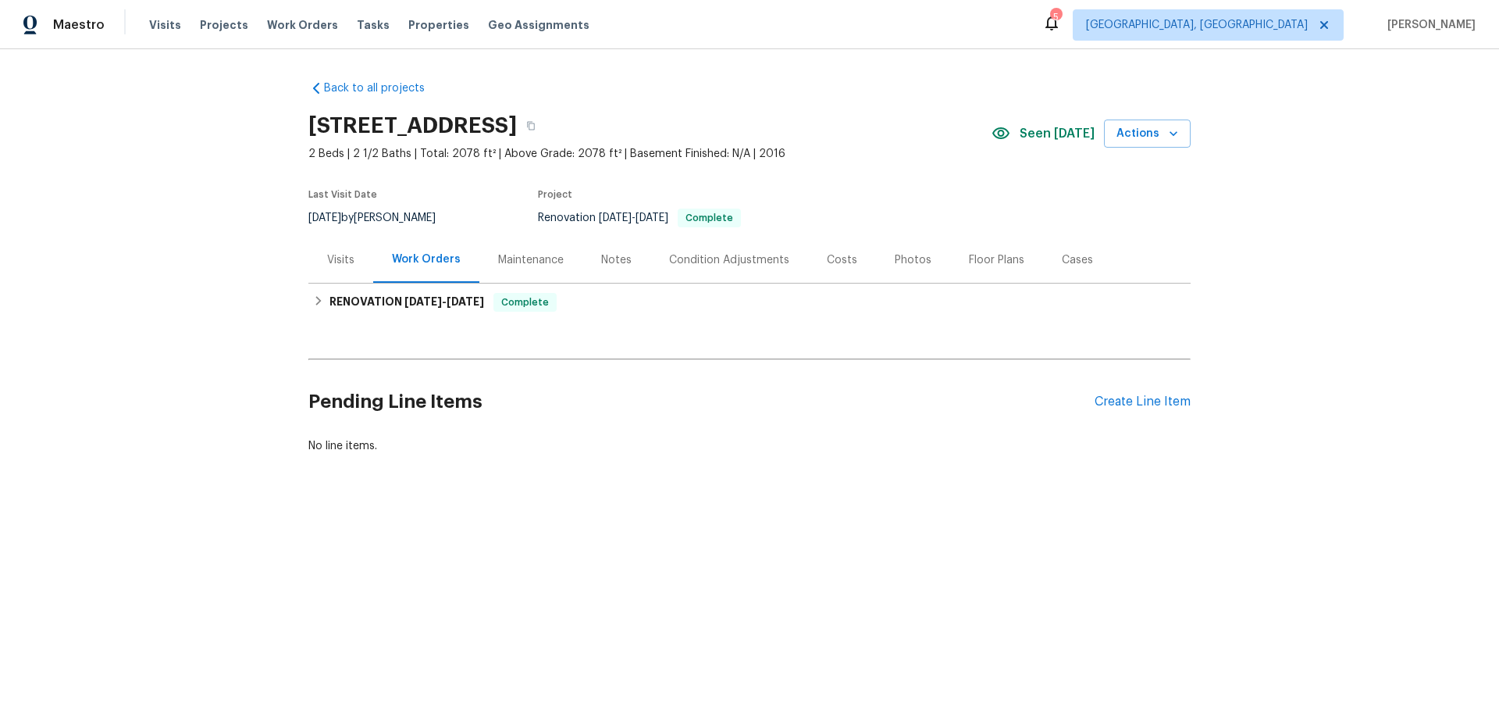
click at [424, 254] on div "Work Orders" at bounding box center [426, 259] width 69 height 16
click at [360, 300] on h6 "RENOVATION 8/18/25 - 8/19/25" at bounding box center [407, 302] width 155 height 19
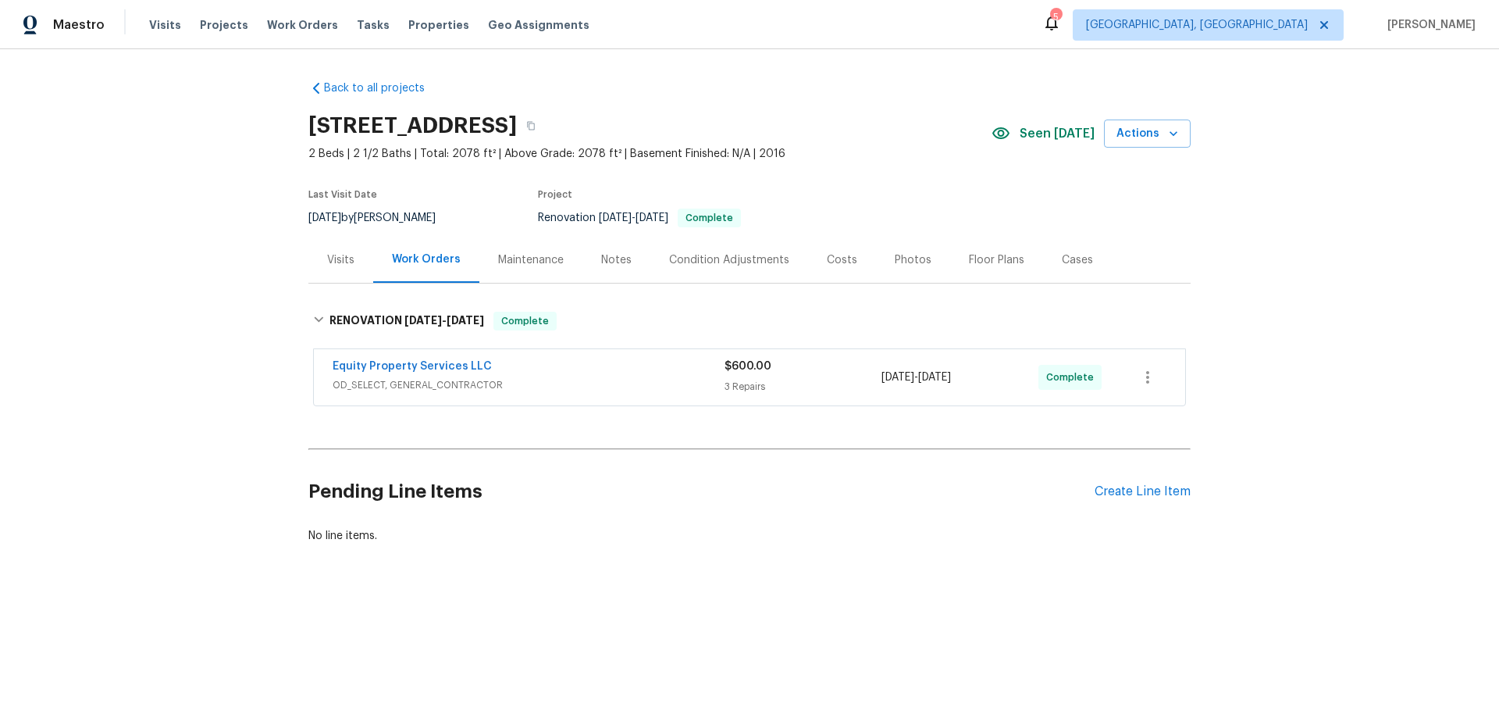
click at [169, 335] on div "Back to all projects 6525 E Cave Creek Rd Unit 3, Cave Creek, AZ 85331 2 Beds |…" at bounding box center [749, 349] width 1499 height 601
click at [265, 447] on div "Back to all projects 6525 E Cave Creek Rd Unit 3, Cave Creek, AZ 85331 2 Beds |…" at bounding box center [749, 349] width 1499 height 601
click at [188, 399] on div "Back to all projects 6525 E Cave Creek Rd Unit 3, Cave Creek, AZ 85331 2 Beds |…" at bounding box center [749, 349] width 1499 height 601
click at [167, 244] on div "Back to all projects 6525 E Cave Creek Rd Unit 3, Cave Creek, AZ 85331 2 Beds |…" at bounding box center [749, 349] width 1499 height 601
click at [186, 309] on div "Back to all projects 6525 E Cave Creek Rd Unit 3, Cave Creek, AZ 85331 2 Beds |…" at bounding box center [749, 349] width 1499 height 601
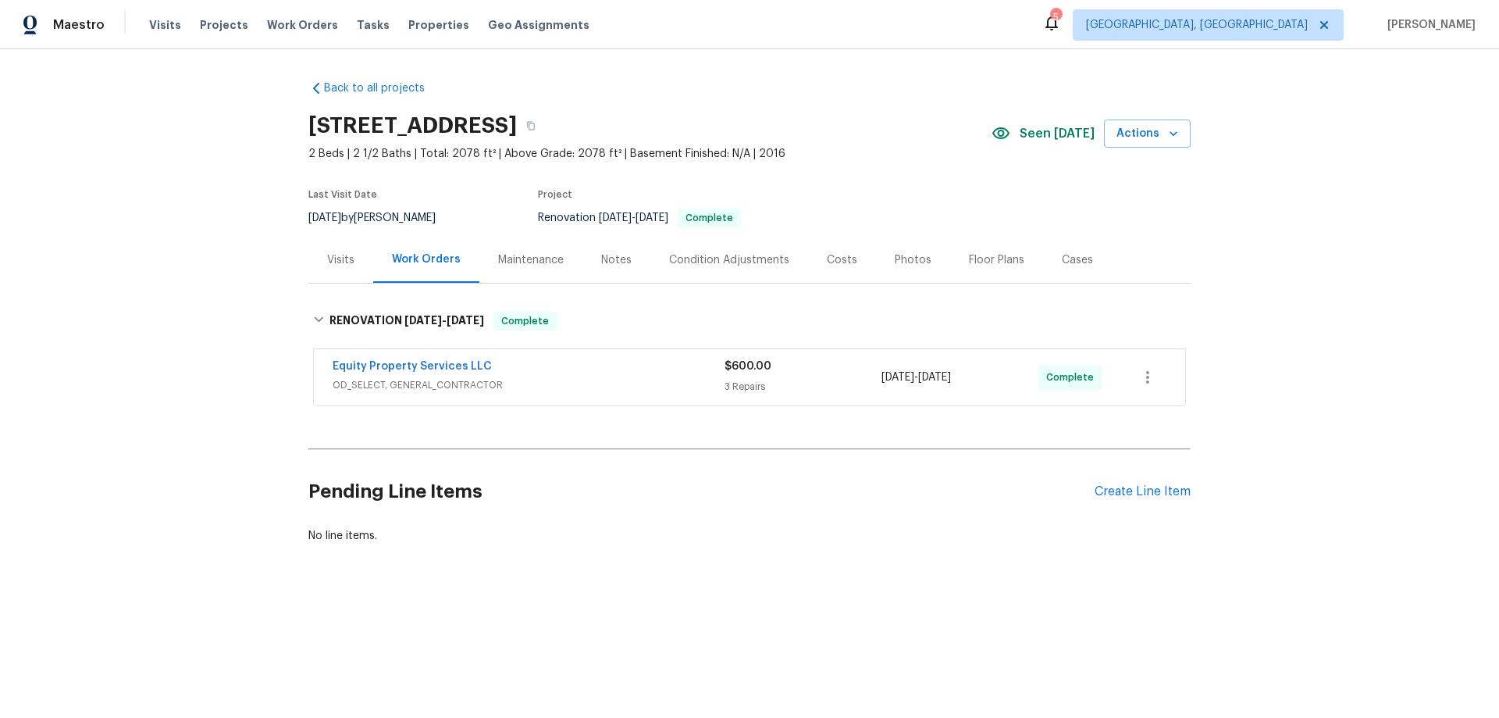
click at [244, 259] on div "Back to all projects 6525 E Cave Creek Rd Unit 3, Cave Creek, AZ 85331 2 Beds |…" at bounding box center [749, 349] width 1499 height 601
click at [180, 339] on div "Back to all projects 6525 E Cave Creek Rd Unit 3, Cave Creek, AZ 85331 2 Beds |…" at bounding box center [749, 349] width 1499 height 601
click at [199, 292] on div "Back to all projects 6525 E Cave Creek Rd Unit 3, Cave Creek, AZ 85331 2 Beds |…" at bounding box center [749, 349] width 1499 height 601
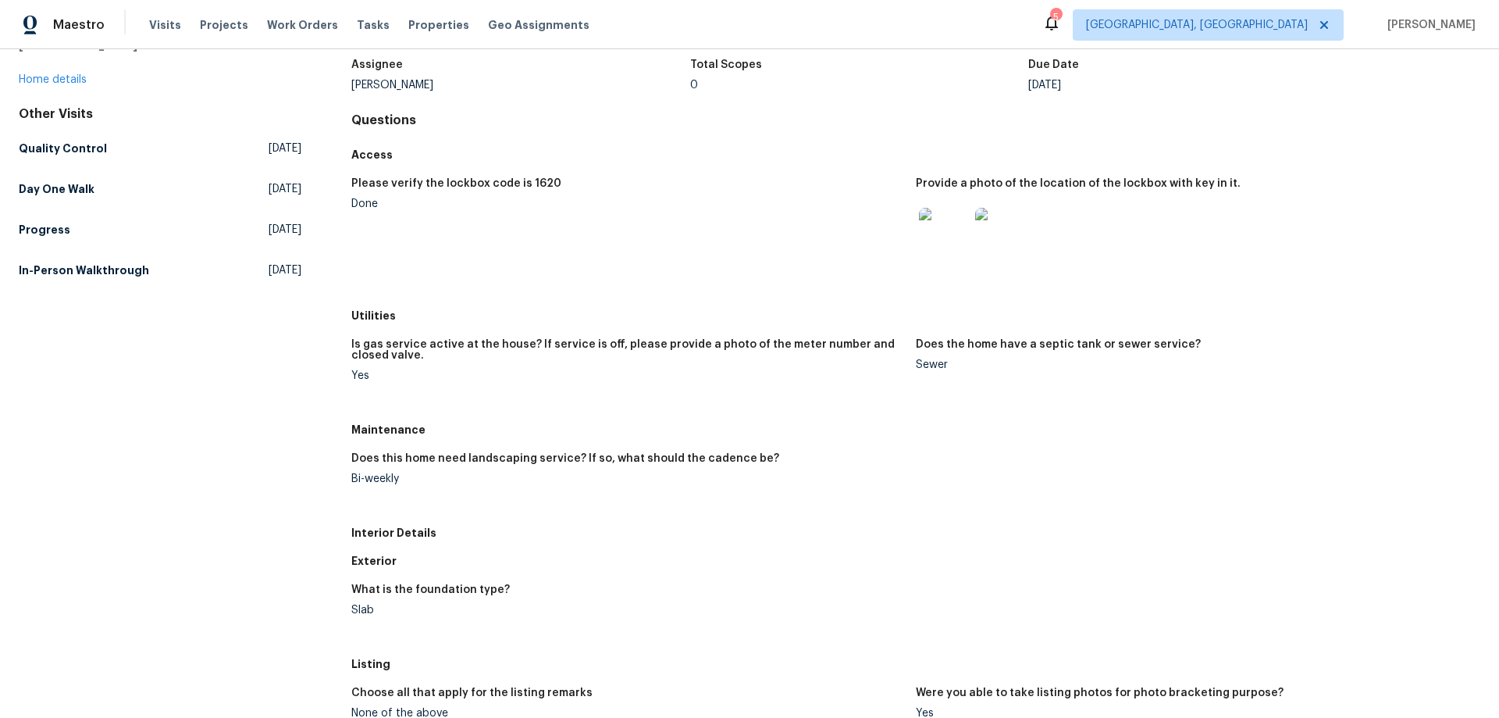
scroll to position [234, 0]
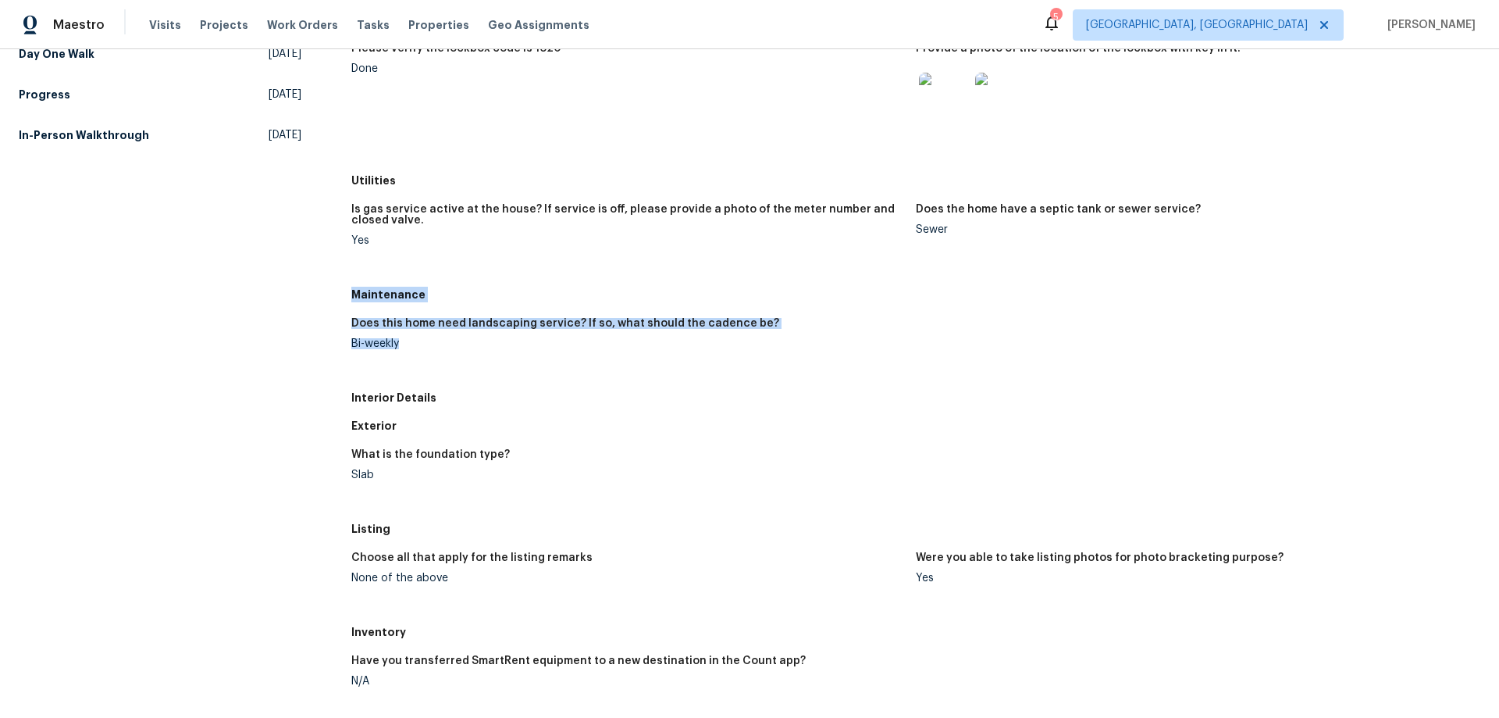
drag, startPoint x: 349, startPoint y: 296, endPoint x: 405, endPoint y: 351, distance: 79.0
click at [405, 351] on div "Maintenance Does this home need landscaping service? If so, what should the cad…" at bounding box center [915, 331] width 1129 height 103
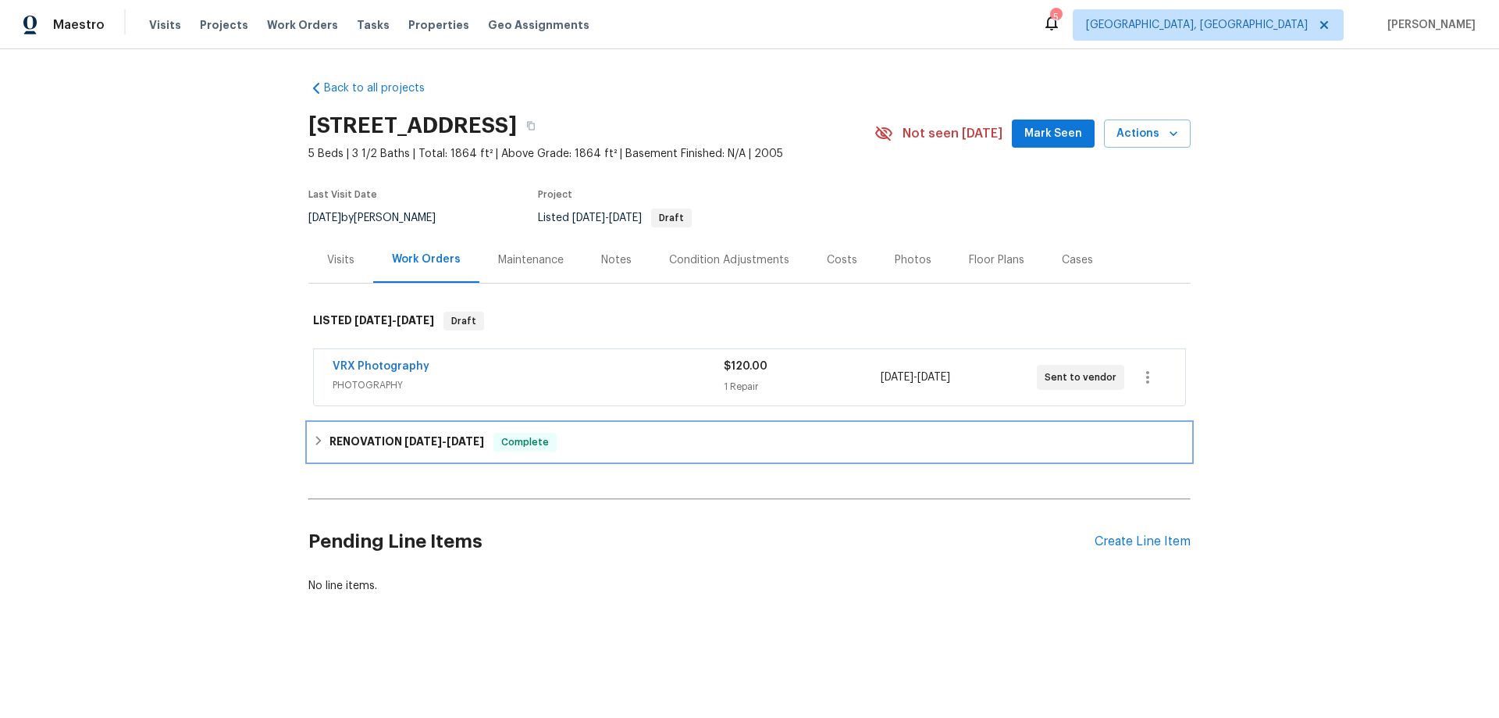
click at [321, 444] on div "RENOVATION 8/12/25 - 8/29/25 Complete" at bounding box center [749, 442] width 873 height 19
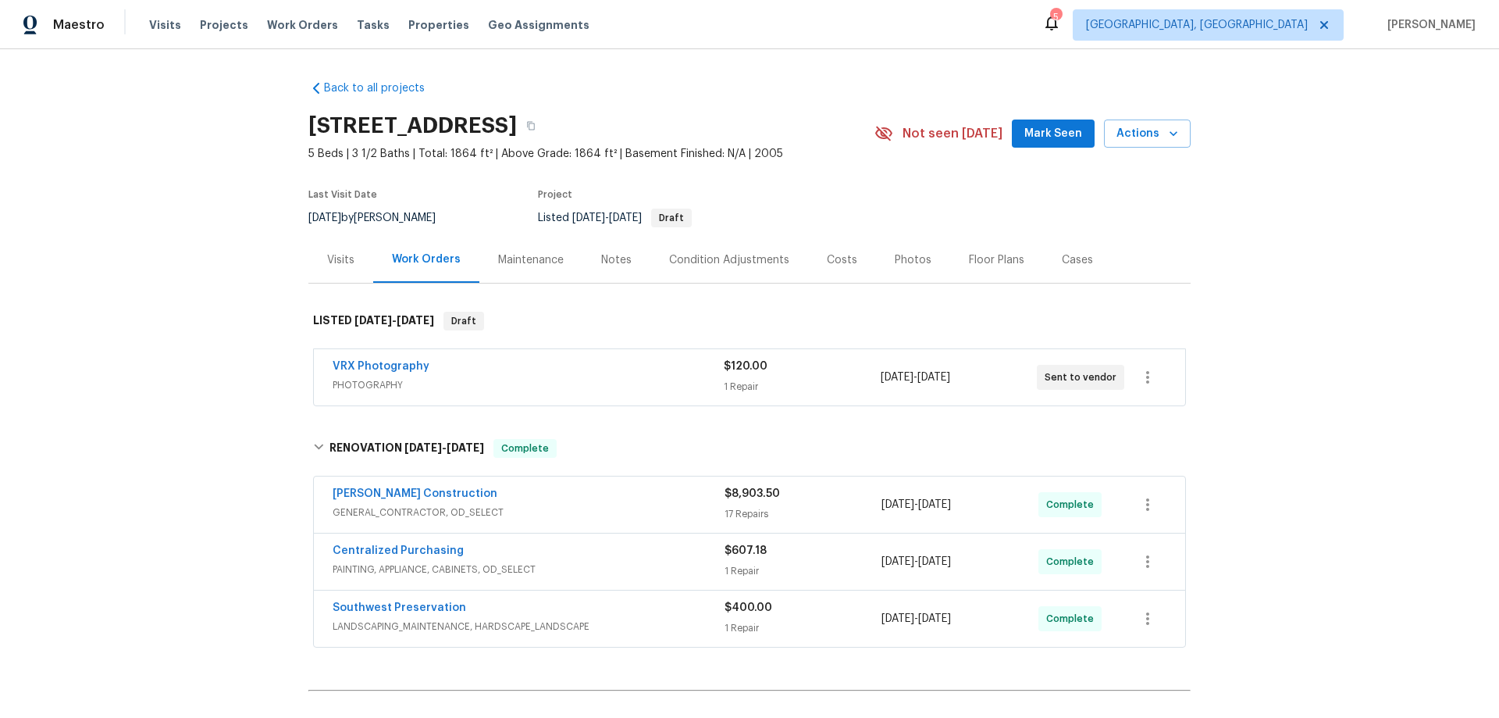
click at [231, 291] on div "Back to all projects 1295 E Leaf Rd, San Tan Valley, AZ 85140 5 Beds | 3 1/2 Ba…" at bounding box center [749, 383] width 1499 height 668
click at [180, 402] on div "Back to all projects 1295 E Leaf Rd, San Tan Valley, AZ 85140 5 Beds | 3 1/2 Ba…" at bounding box center [749, 383] width 1499 height 668
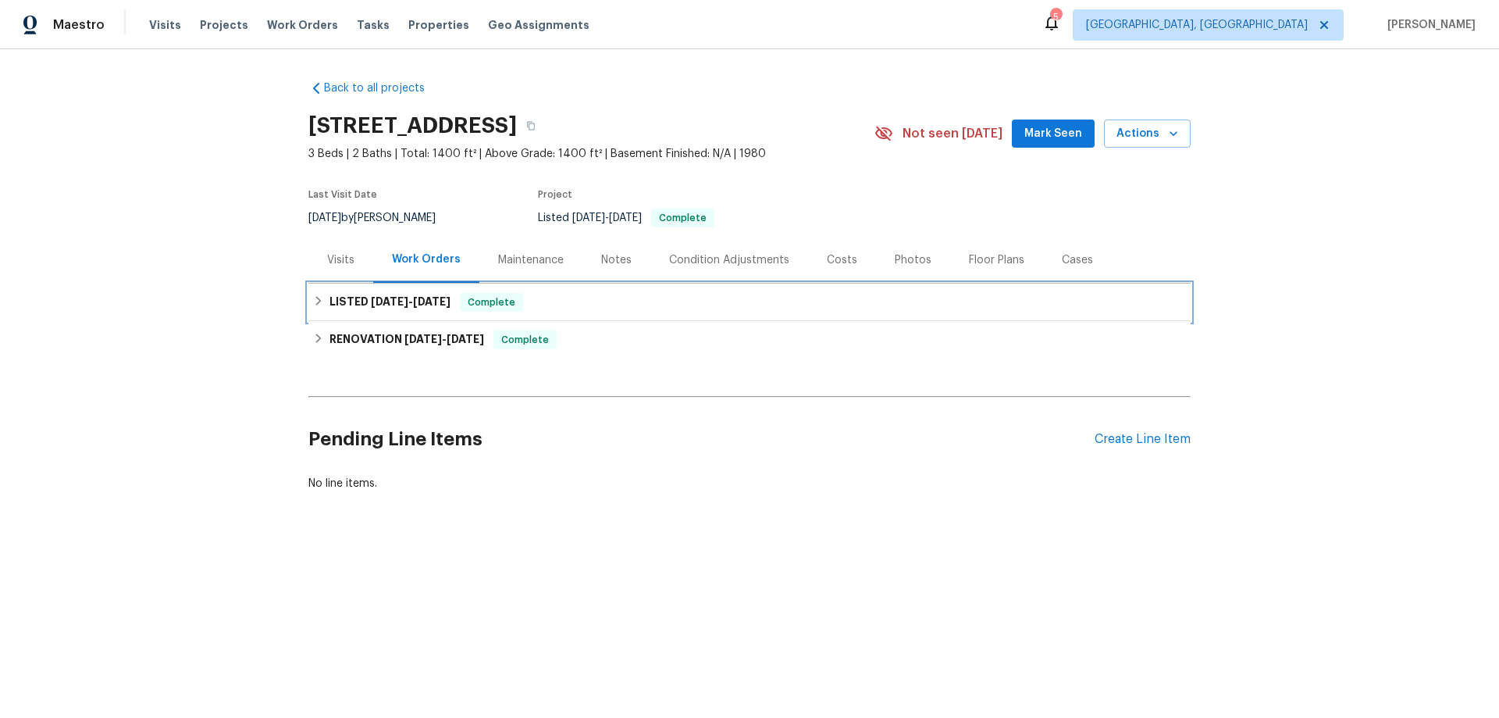
drag, startPoint x: 406, startPoint y: 298, endPoint x: 415, endPoint y: 329, distance: 31.6
click at [405, 300] on span "8/15/25 - 8/16/25" at bounding box center [411, 301] width 80 height 11
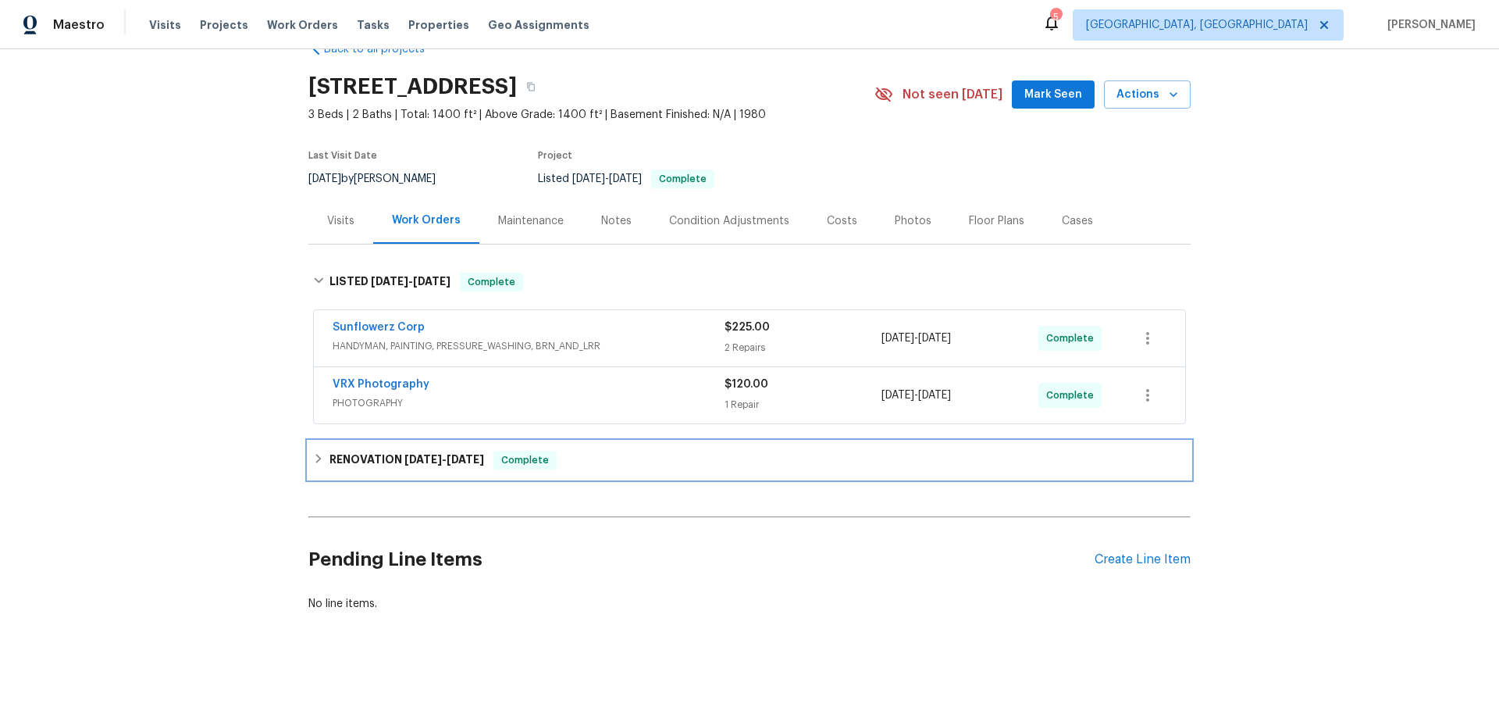
click at [426, 454] on span "7/28/25" at bounding box center [423, 459] width 37 height 11
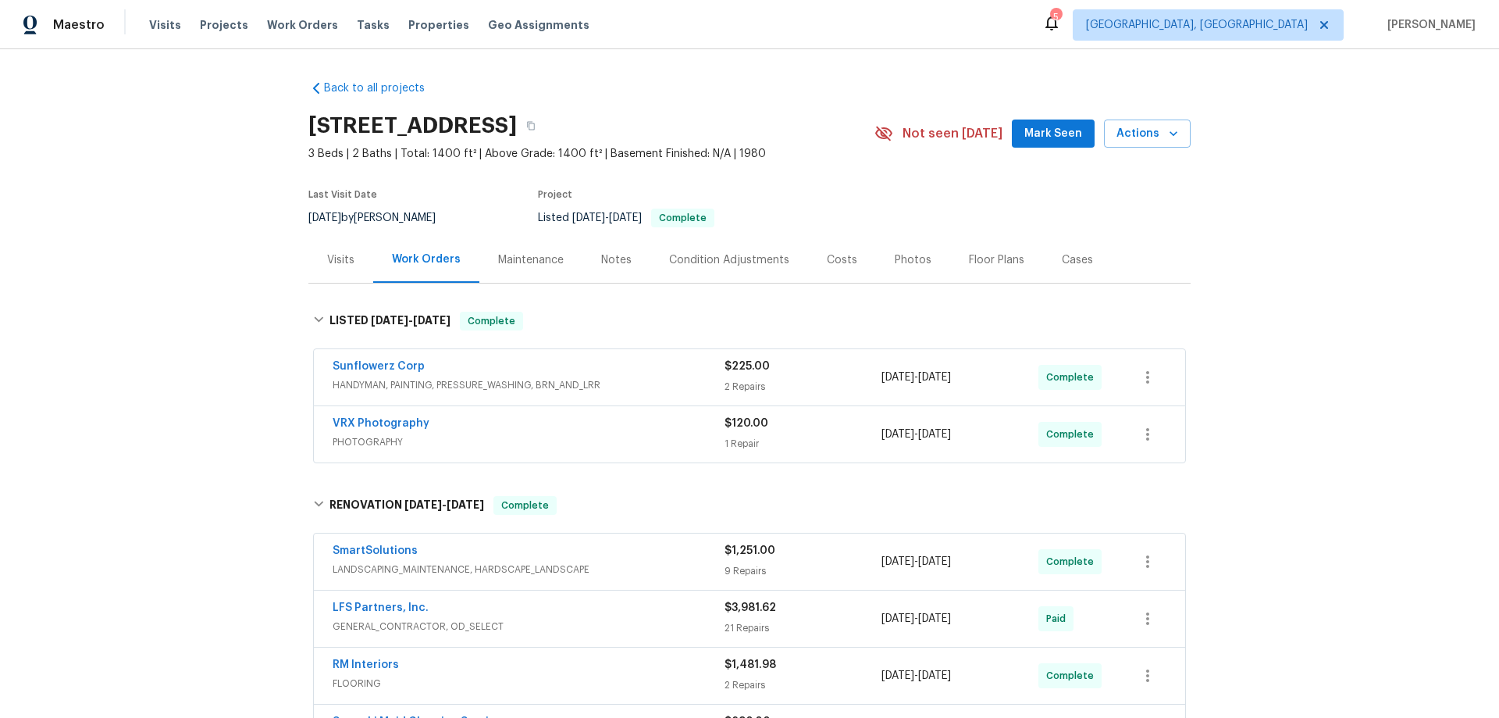
click at [227, 241] on div "Back to all projects 2222 Merimac Dr, Charlotte, NC 28273 3 Beds | 2 Baths | To…" at bounding box center [749, 383] width 1499 height 668
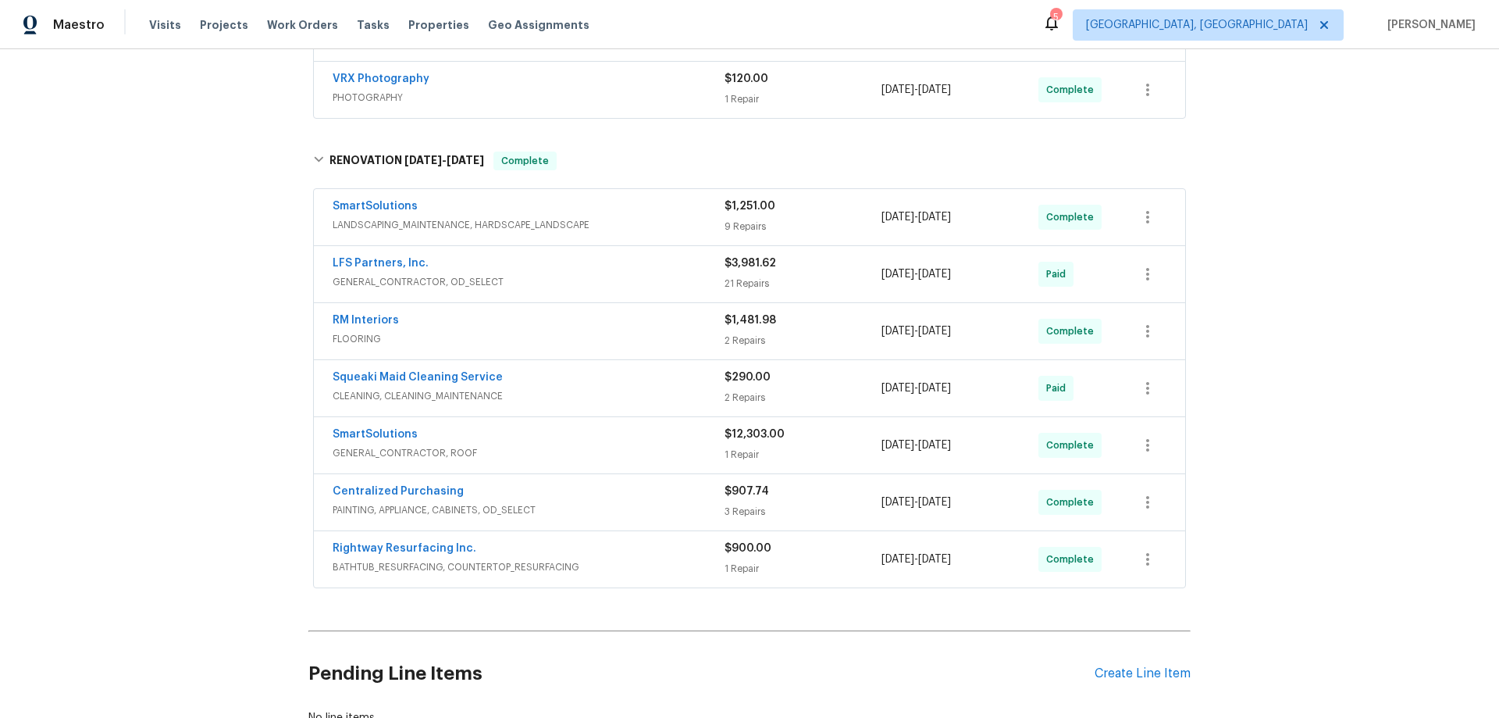
click at [252, 339] on div "Back to all projects 2222 Merimac Dr, Charlotte, NC 28273 3 Beds | 2 Baths | To…" at bounding box center [749, 383] width 1499 height 668
click at [175, 158] on div "Back to all projects 2222 Merimac Dr, Charlotte, NC 28273 3 Beds | 2 Baths | To…" at bounding box center [749, 383] width 1499 height 668
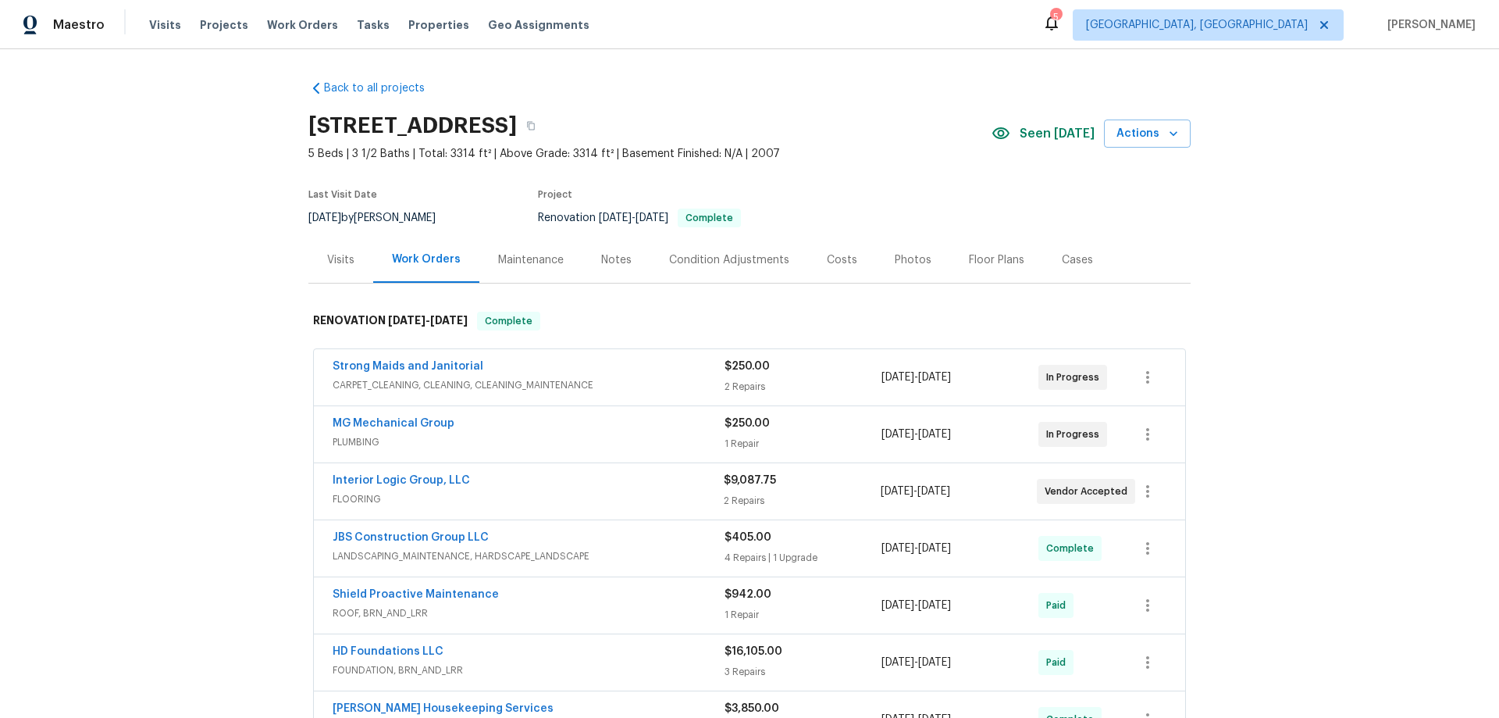
click at [181, 315] on div "Back to all projects [STREET_ADDRESS][PERSON_NAME] 5 Beds | 3 1/2 Baths | Total…" at bounding box center [749, 383] width 1499 height 668
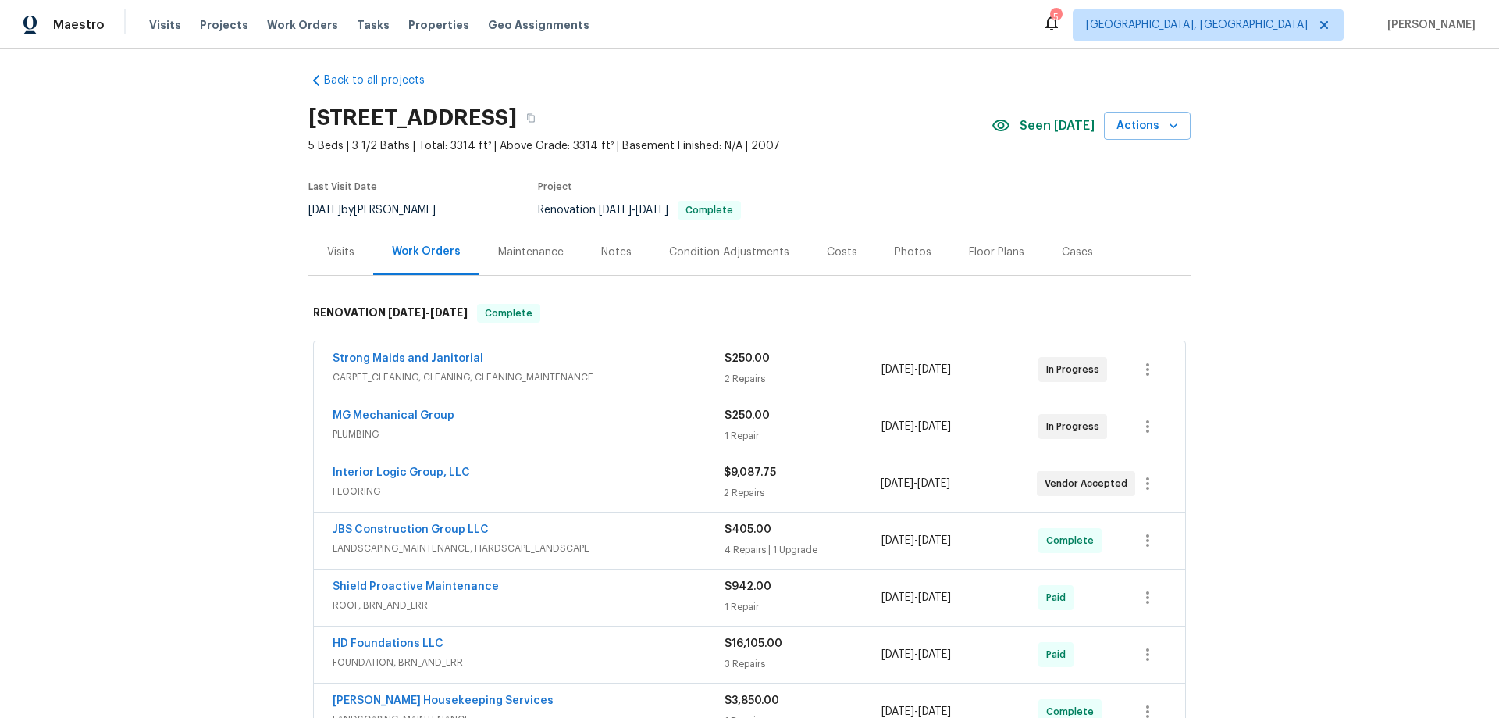
scroll to position [350, 0]
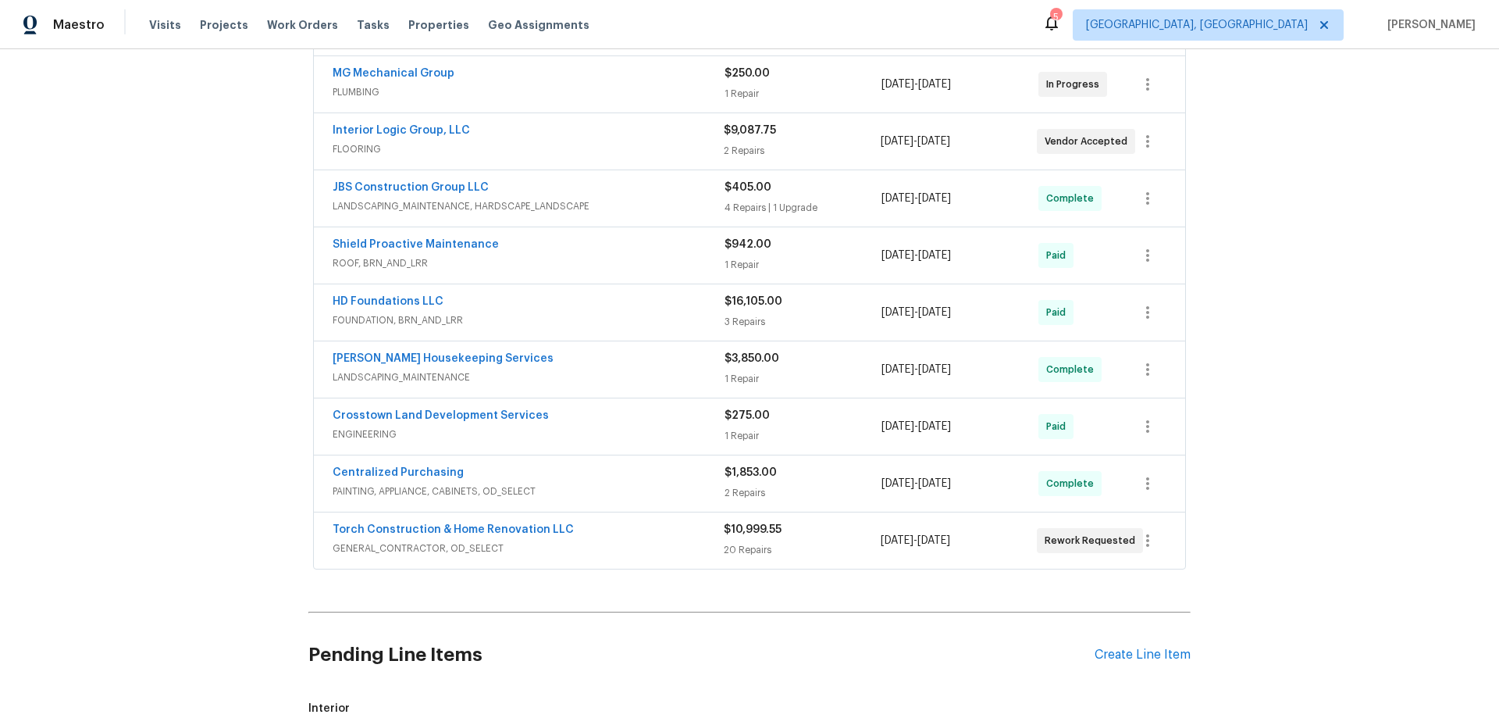
click at [192, 184] on div "Back to all projects [STREET_ADDRESS][PERSON_NAME] 5 Beds | 3 1/2 Baths | Total…" at bounding box center [749, 383] width 1499 height 668
click at [227, 367] on div "Back to all projects [STREET_ADDRESS][PERSON_NAME] 5 Beds | 3 1/2 Baths | Total…" at bounding box center [749, 383] width 1499 height 668
click at [790, 654] on h2 "Pending Line Items" at bounding box center [701, 654] width 786 height 73
click at [242, 275] on div "Back to all projects [STREET_ADDRESS][PERSON_NAME] 5 Beds | 3 1/2 Baths | Total…" at bounding box center [749, 383] width 1499 height 668
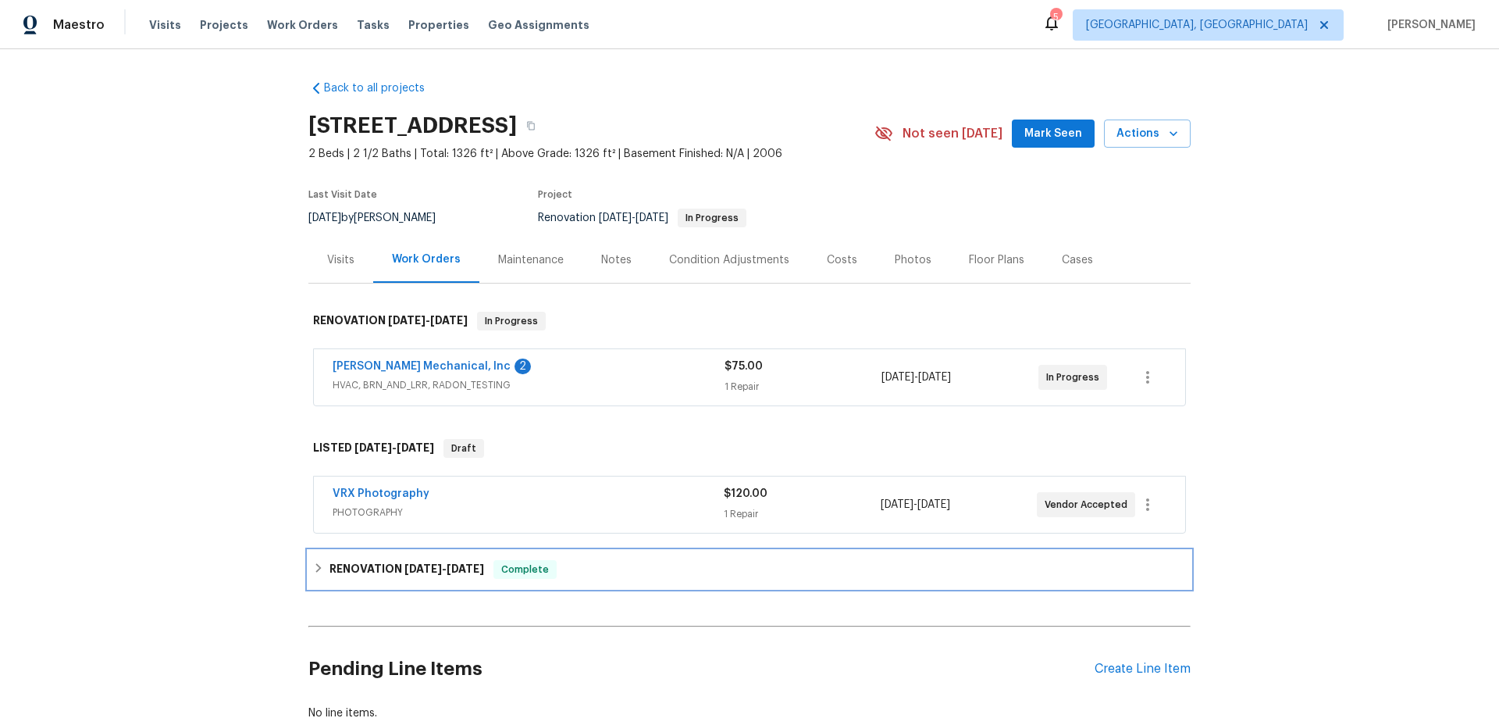
drag, startPoint x: 329, startPoint y: 568, endPoint x: 297, endPoint y: 516, distance: 60.7
click at [330, 568] on h6 "RENOVATION [DATE] - [DATE]" at bounding box center [407, 569] width 155 height 19
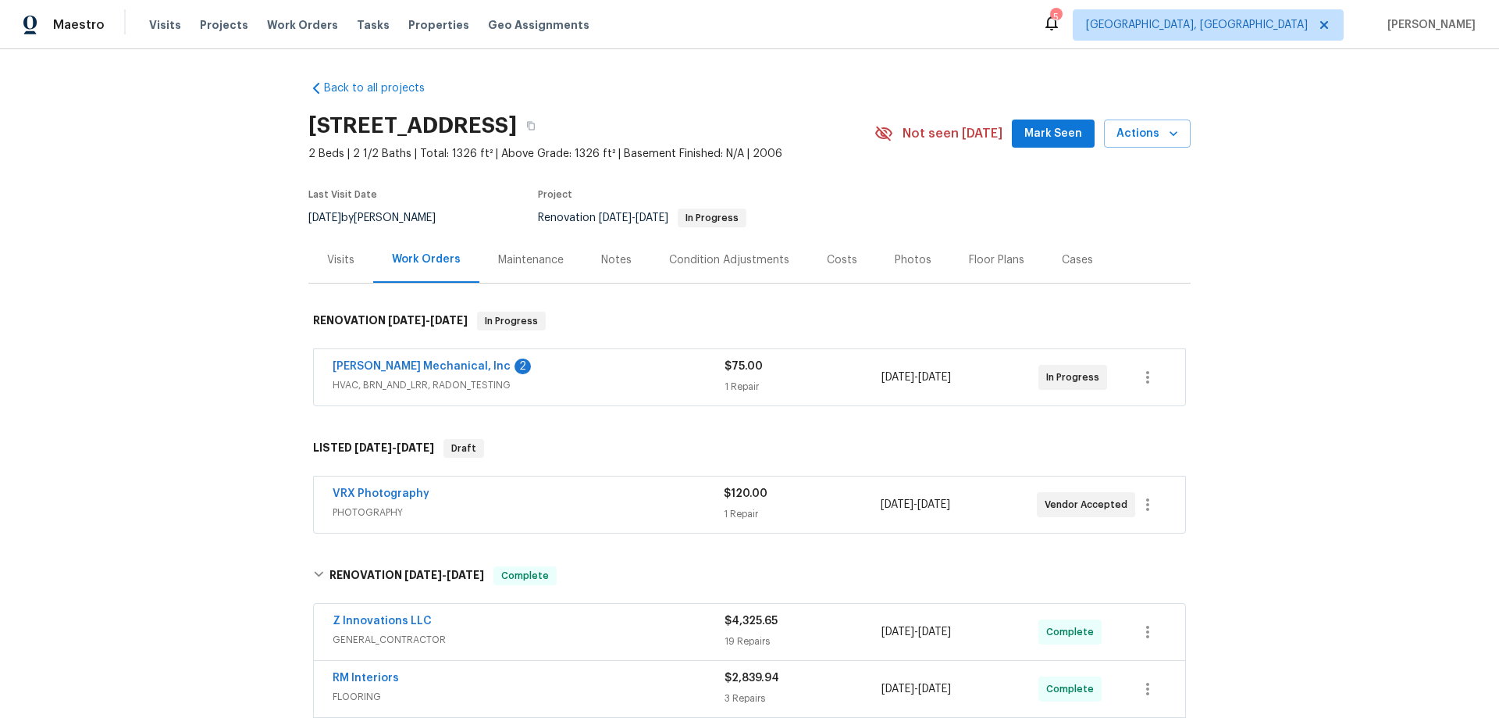
click at [173, 301] on div "Back to all projects [STREET_ADDRESS] 2 Beds | 2 1/2 Baths | Total: 1326 ft² | …" at bounding box center [749, 383] width 1499 height 668
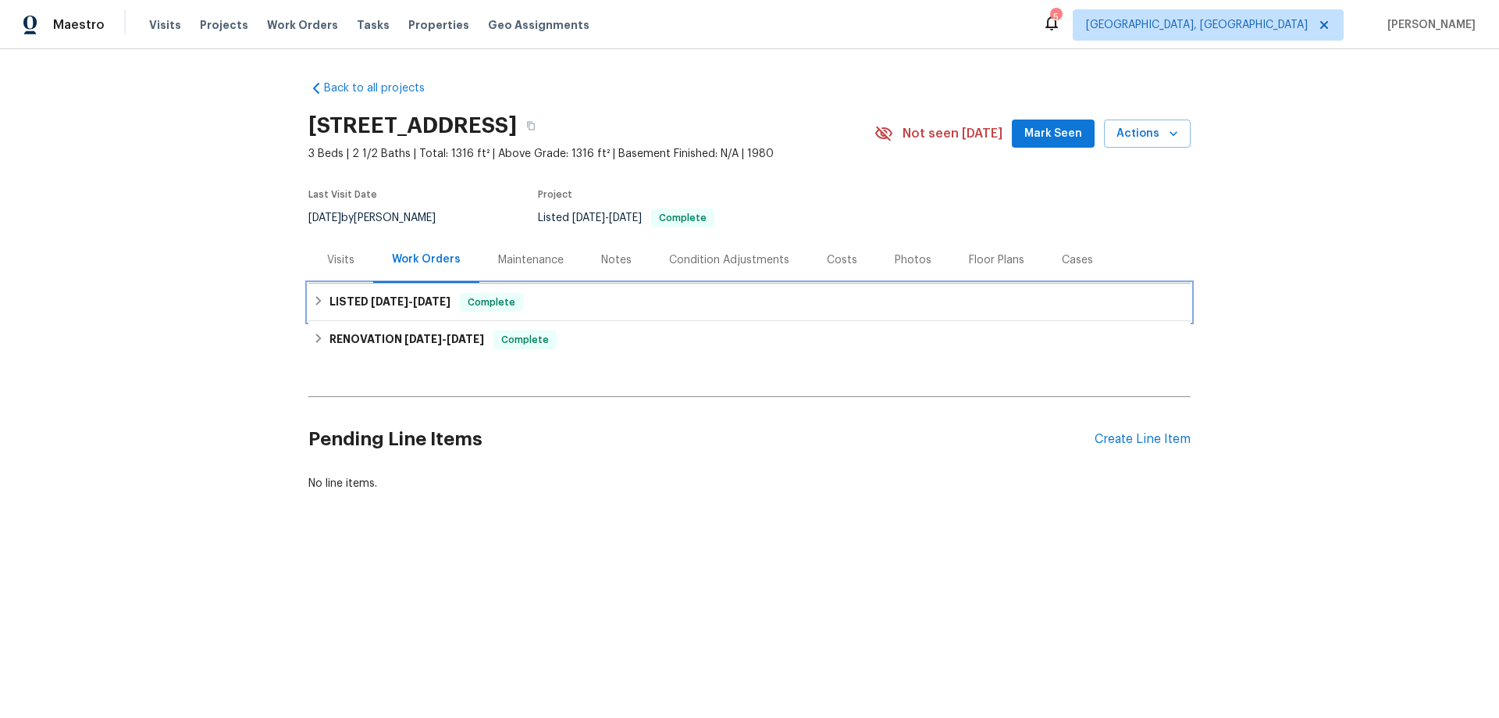
drag, startPoint x: 315, startPoint y: 301, endPoint x: 304, endPoint y: 383, distance: 82.7
click at [316, 301] on icon at bounding box center [318, 300] width 5 height 9
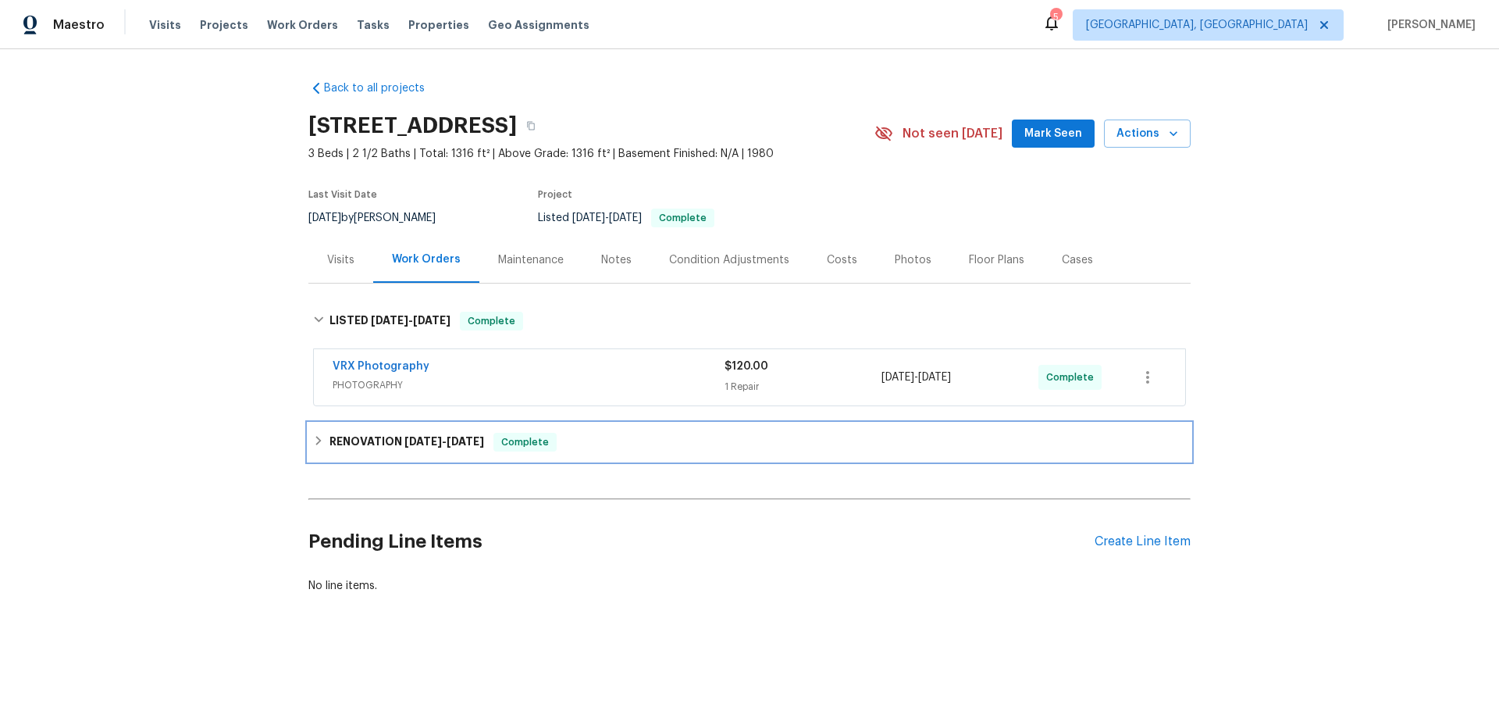
click at [330, 435] on h6 "RENOVATION [DATE] - [DATE]" at bounding box center [407, 442] width 155 height 19
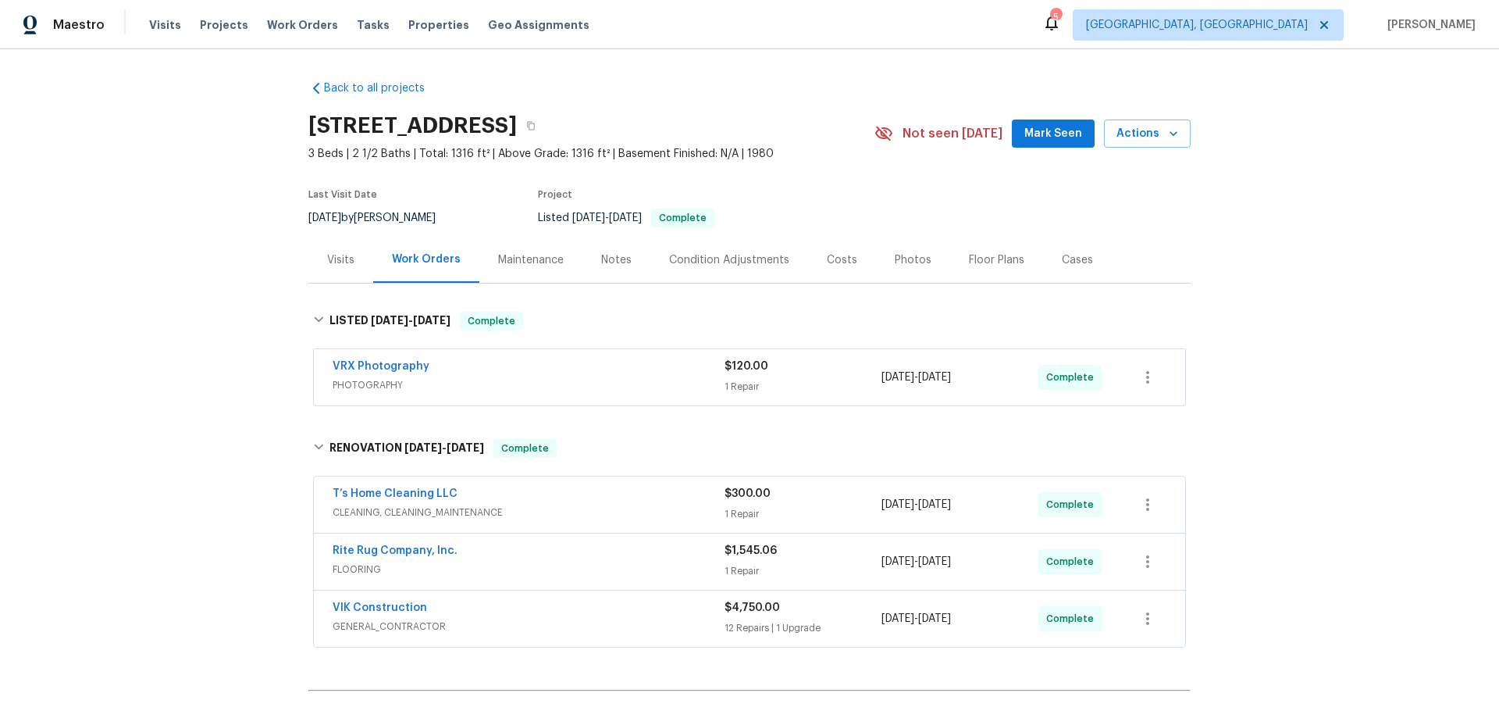
click at [259, 295] on div "Back to all projects 79 Topsail Ct, Greenville, SC 29611 3 Beds | 2 1/2 Baths |…" at bounding box center [749, 383] width 1499 height 668
click at [202, 369] on div "Back to all projects 79 Topsail Ct, Greenville, SC 29611 3 Beds | 2 1/2 Baths |…" at bounding box center [749, 383] width 1499 height 668
click at [181, 367] on div "Back to all projects 79 Topsail Ct, Greenville, SC 29611 3 Beds | 2 1/2 Baths |…" at bounding box center [749, 383] width 1499 height 668
click at [134, 291] on div "Back to all projects 79 Topsail Ct, Greenville, SC 29611 3 Beds | 2 1/2 Baths |…" at bounding box center [749, 383] width 1499 height 668
click at [148, 296] on div "Back to all projects 79 Topsail Ct, Greenville, SC 29611 3 Beds | 2 1/2 Baths |…" at bounding box center [749, 383] width 1499 height 668
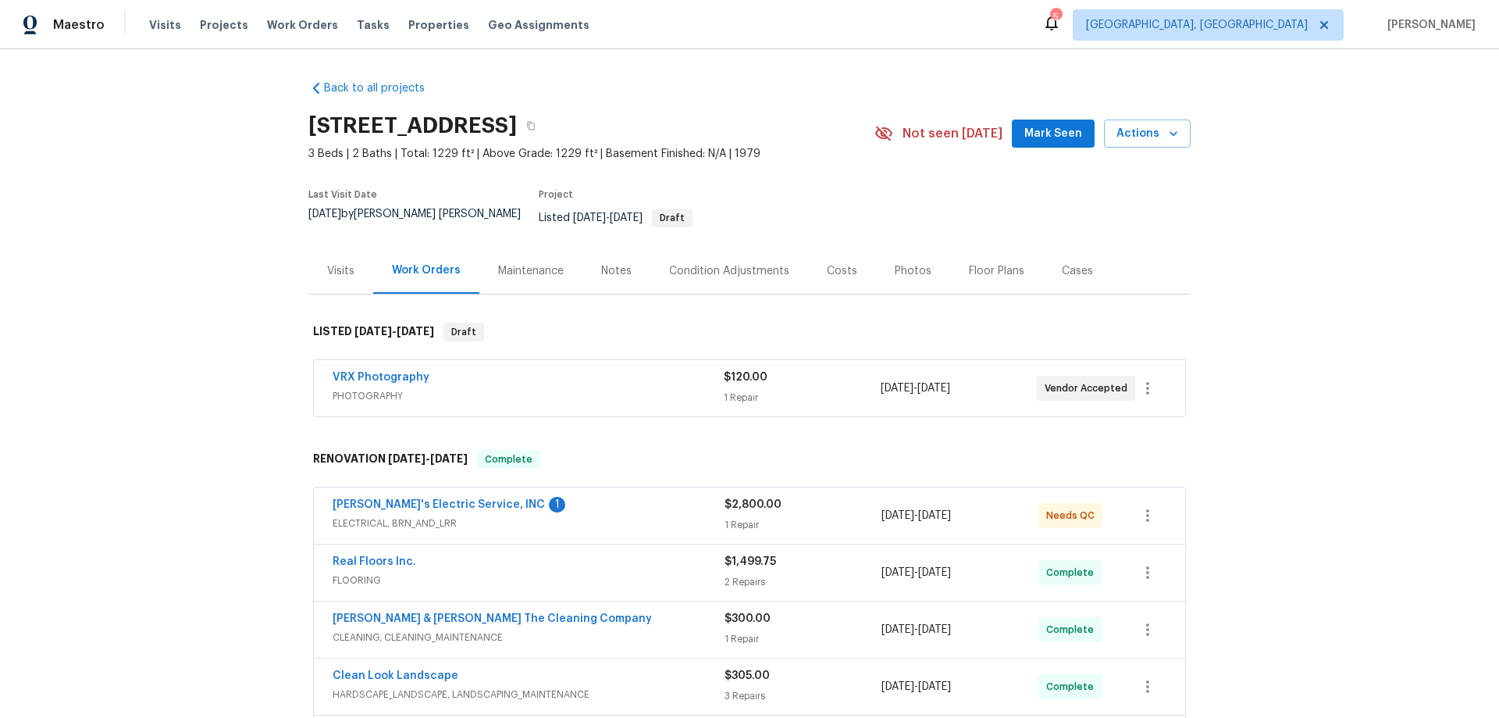
click at [137, 428] on div "Back to all projects [STREET_ADDRESS] 3 Beds | 2 Baths | Total: 1229 ft² | Abov…" at bounding box center [749, 383] width 1499 height 668
click at [219, 271] on div "Back to all projects [STREET_ADDRESS] 3 Beds | 2 Baths | Total: 1229 ft² | Abov…" at bounding box center [749, 383] width 1499 height 668
click at [176, 332] on div "Back to all projects [STREET_ADDRESS] 3 Beds | 2 Baths | Total: 1229 ft² | Abov…" at bounding box center [749, 383] width 1499 height 668
click at [193, 362] on div "Back to all projects [STREET_ADDRESS] 3 Beds | 2 Baths | Total: 1229 ft² | Abov…" at bounding box center [749, 383] width 1499 height 668
